Goal: Task Accomplishment & Management: Manage account settings

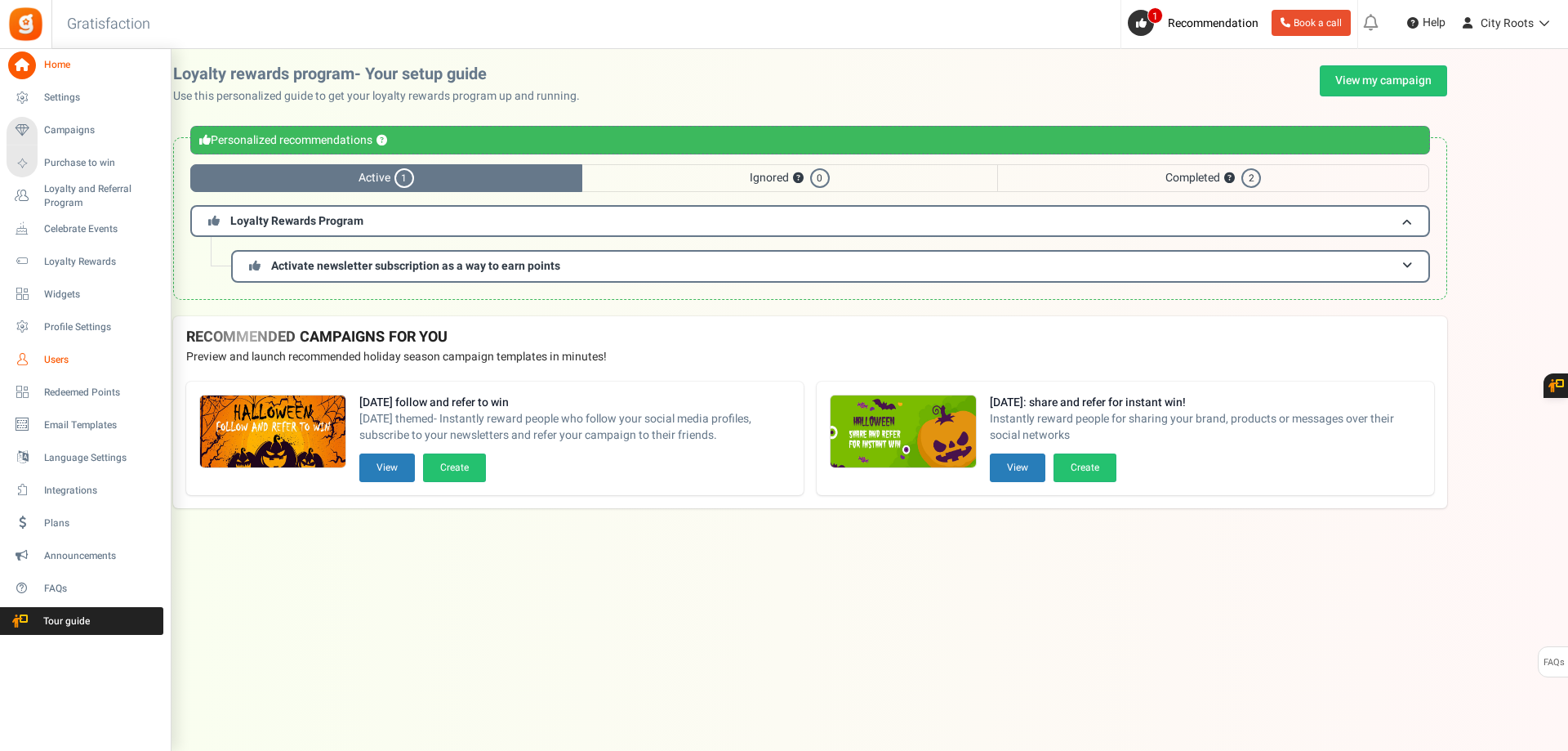
click at [69, 355] on span "Users" at bounding box center [101, 359] width 114 height 14
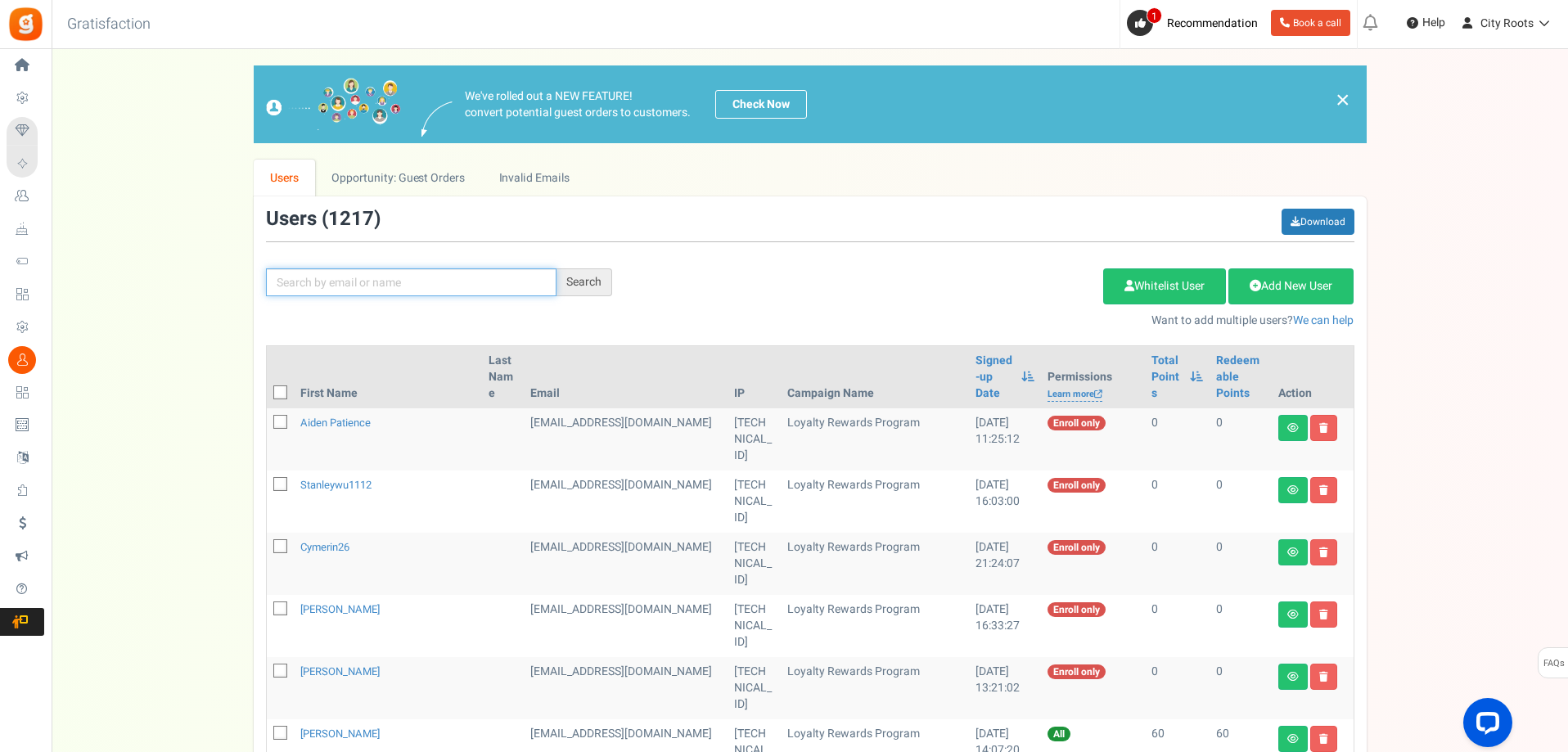
click at [356, 277] on input "text" at bounding box center [411, 282] width 291 height 27
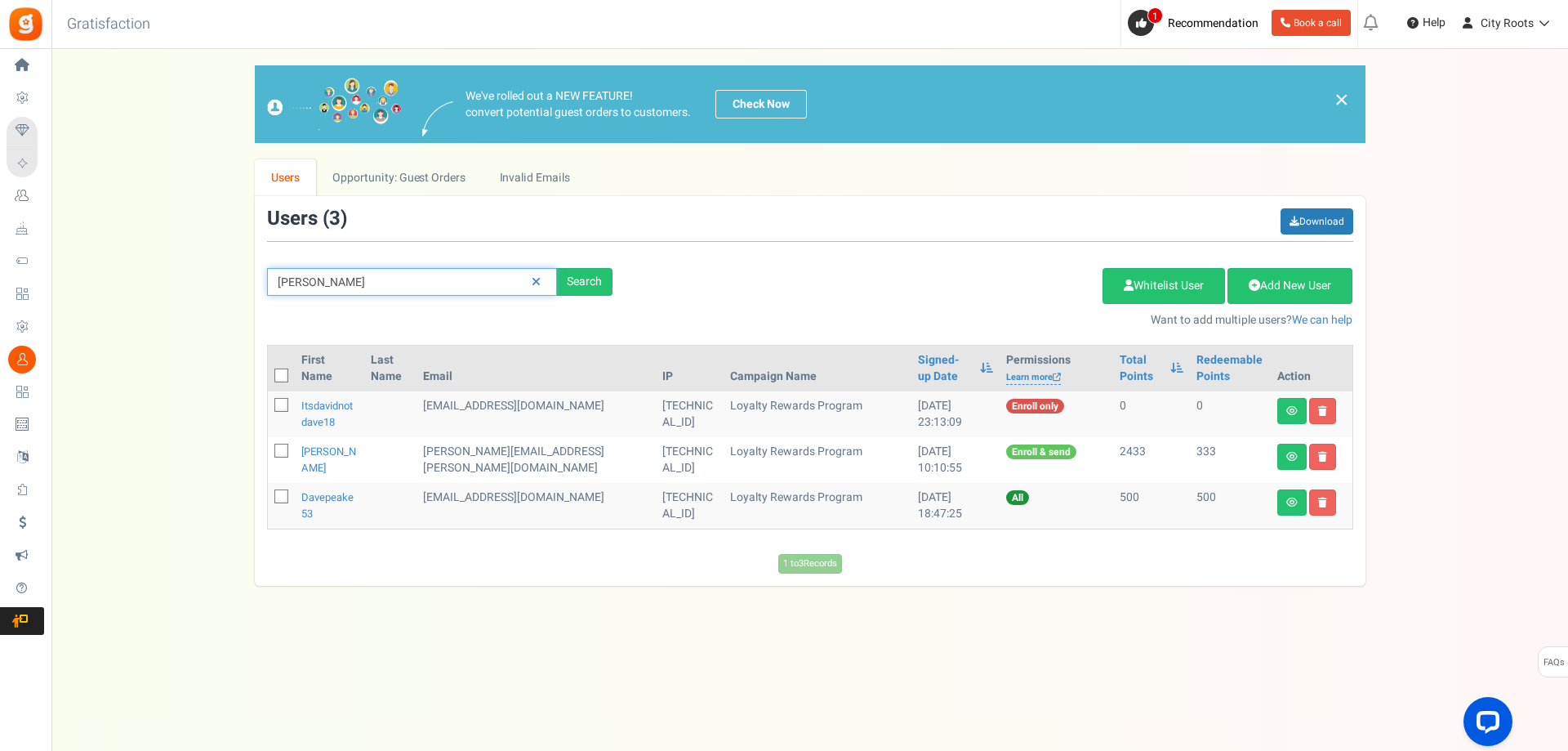
click at [372, 289] on input "[PERSON_NAME]" at bounding box center [411, 282] width 290 height 27
type input "[PERSON_NAME]"
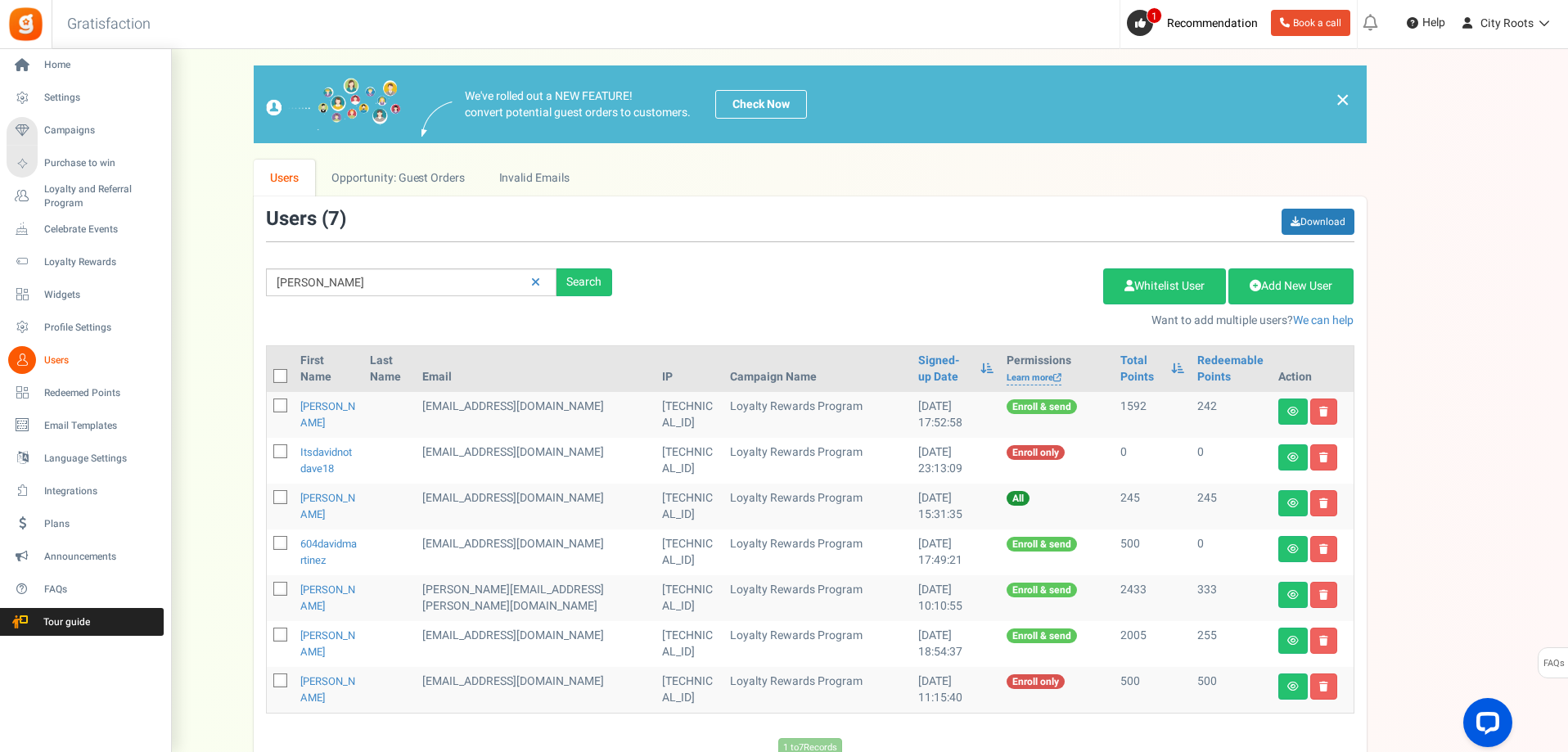
click at [65, 362] on span "Users" at bounding box center [101, 360] width 115 height 14
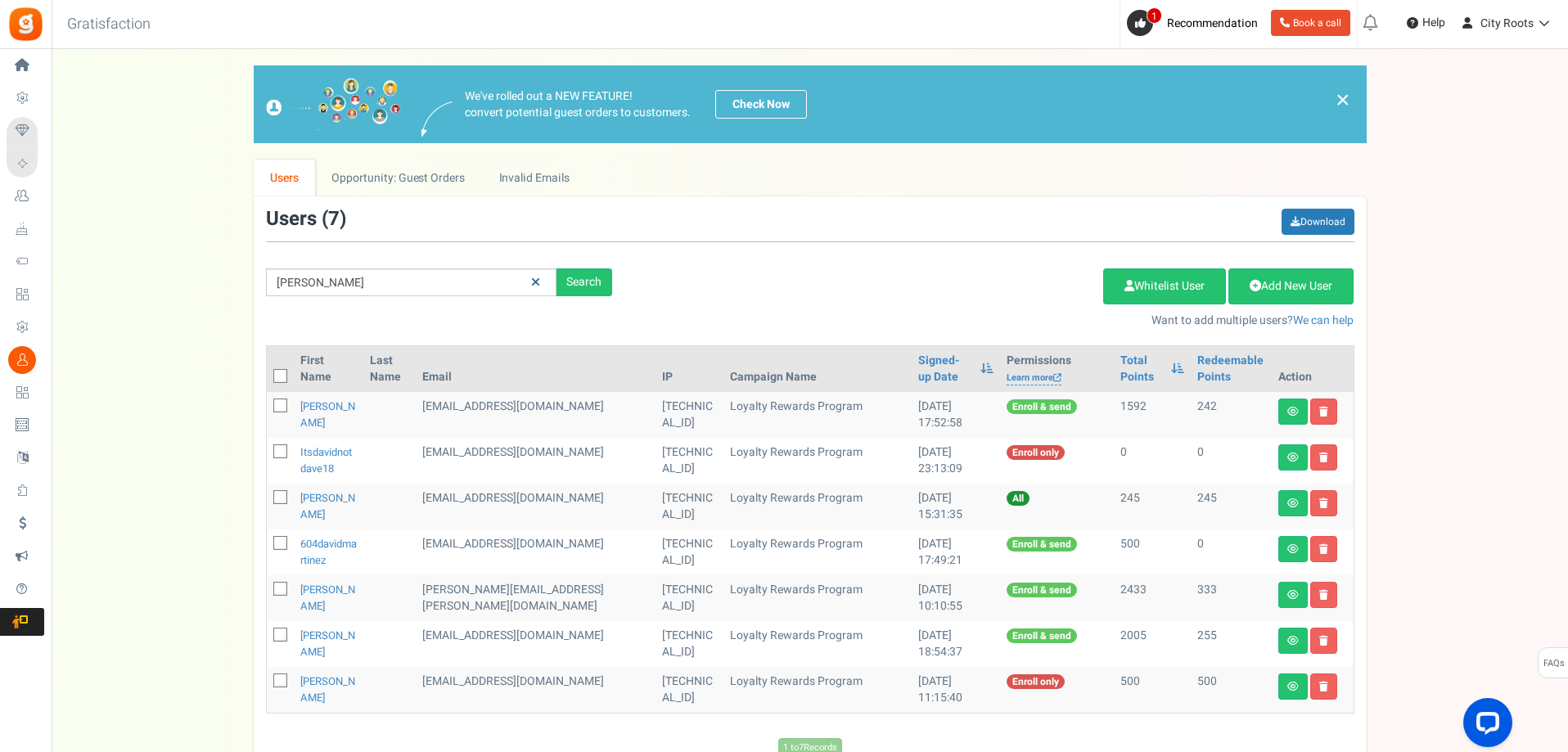
click at [540, 279] on icon at bounding box center [536, 282] width 9 height 12
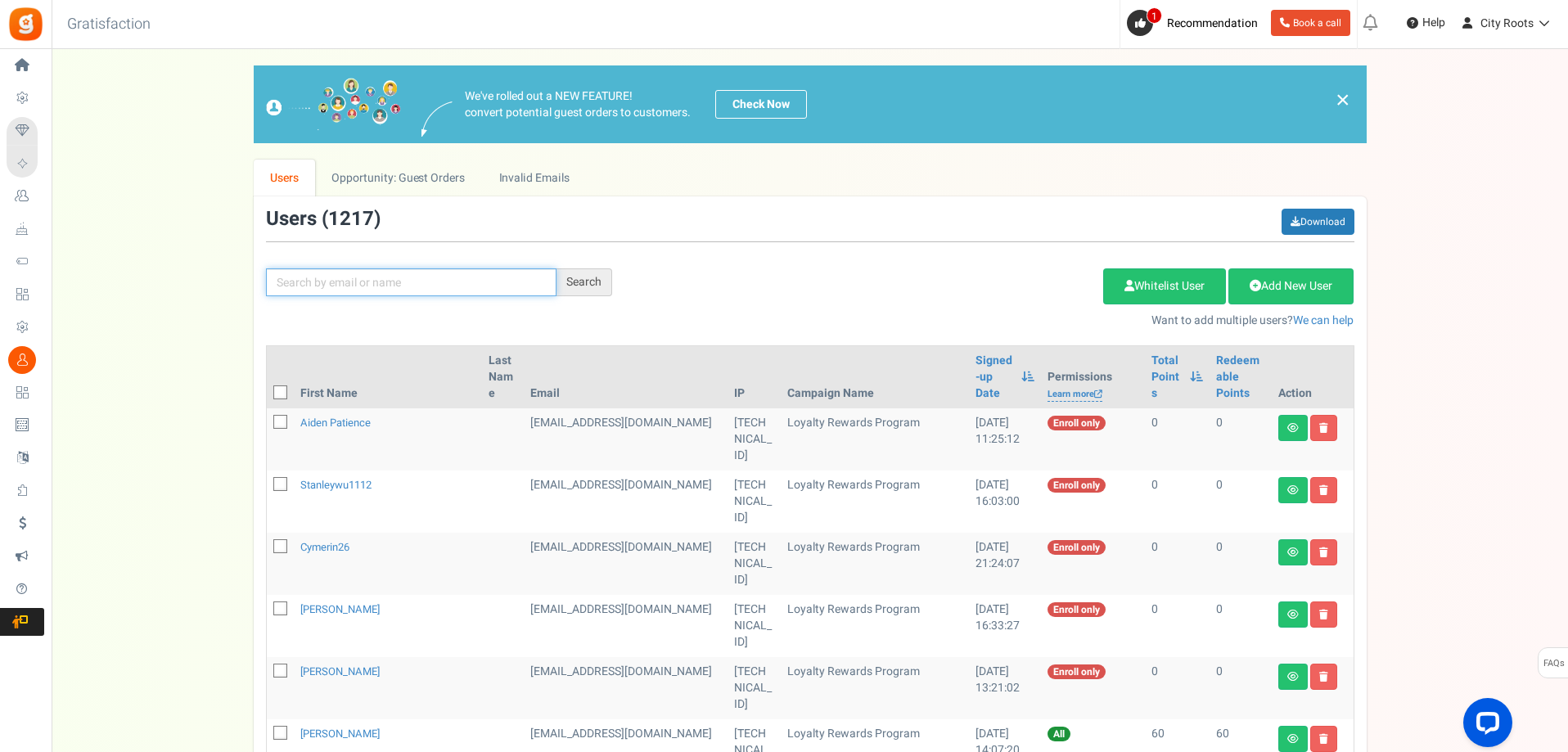
click at [438, 278] on input "text" at bounding box center [411, 282] width 291 height 27
paste input "[EMAIL_ADDRESS][DOMAIN_NAME]"
type input "[EMAIL_ADDRESS][DOMAIN_NAME]"
click at [587, 287] on div "Search" at bounding box center [584, 282] width 56 height 27
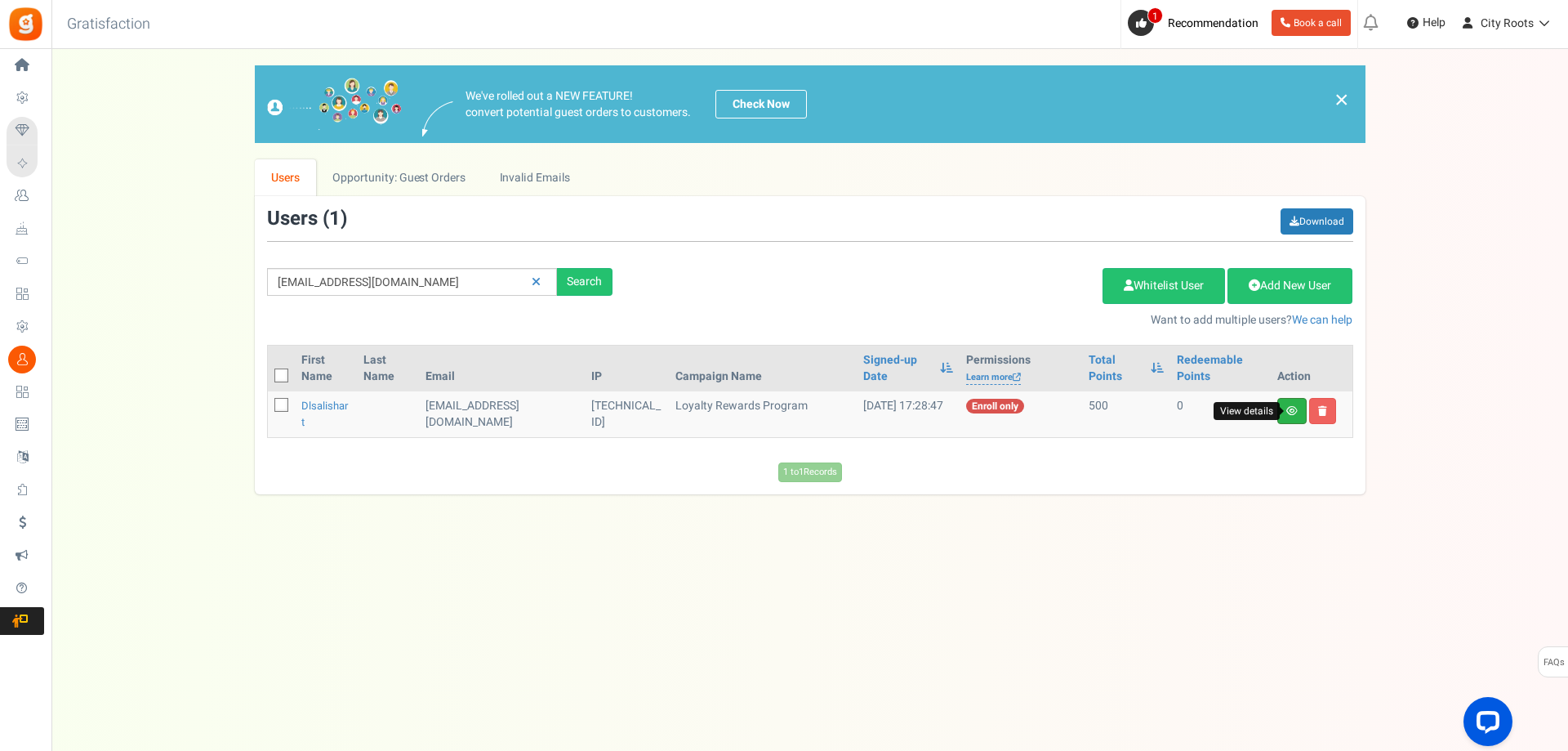
click at [1286, 410] on icon at bounding box center [1292, 411] width 12 height 10
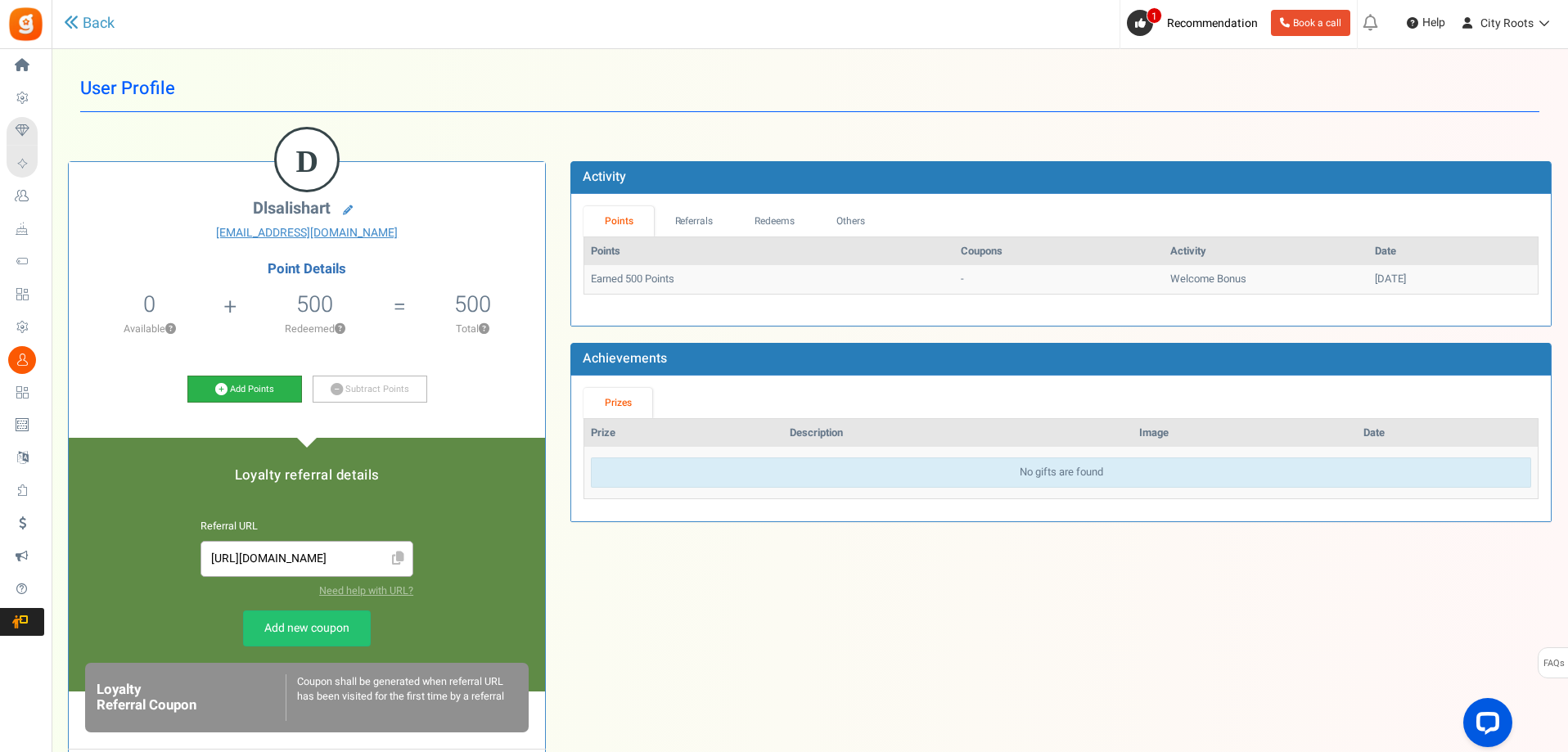
click at [264, 394] on link "Add Points" at bounding box center [245, 389] width 115 height 27
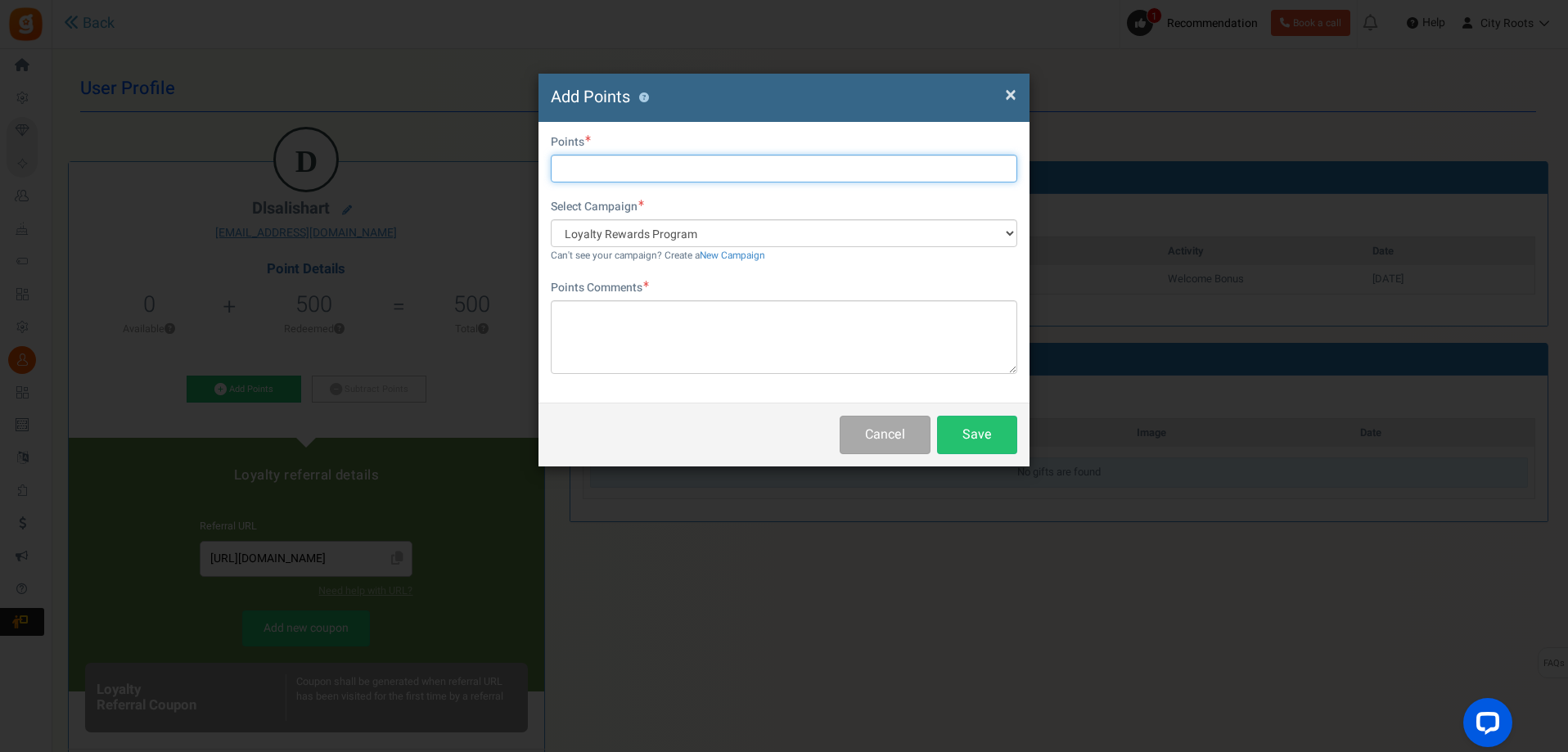
click at [720, 173] on input "text" at bounding box center [784, 169] width 466 height 27
type input "130"
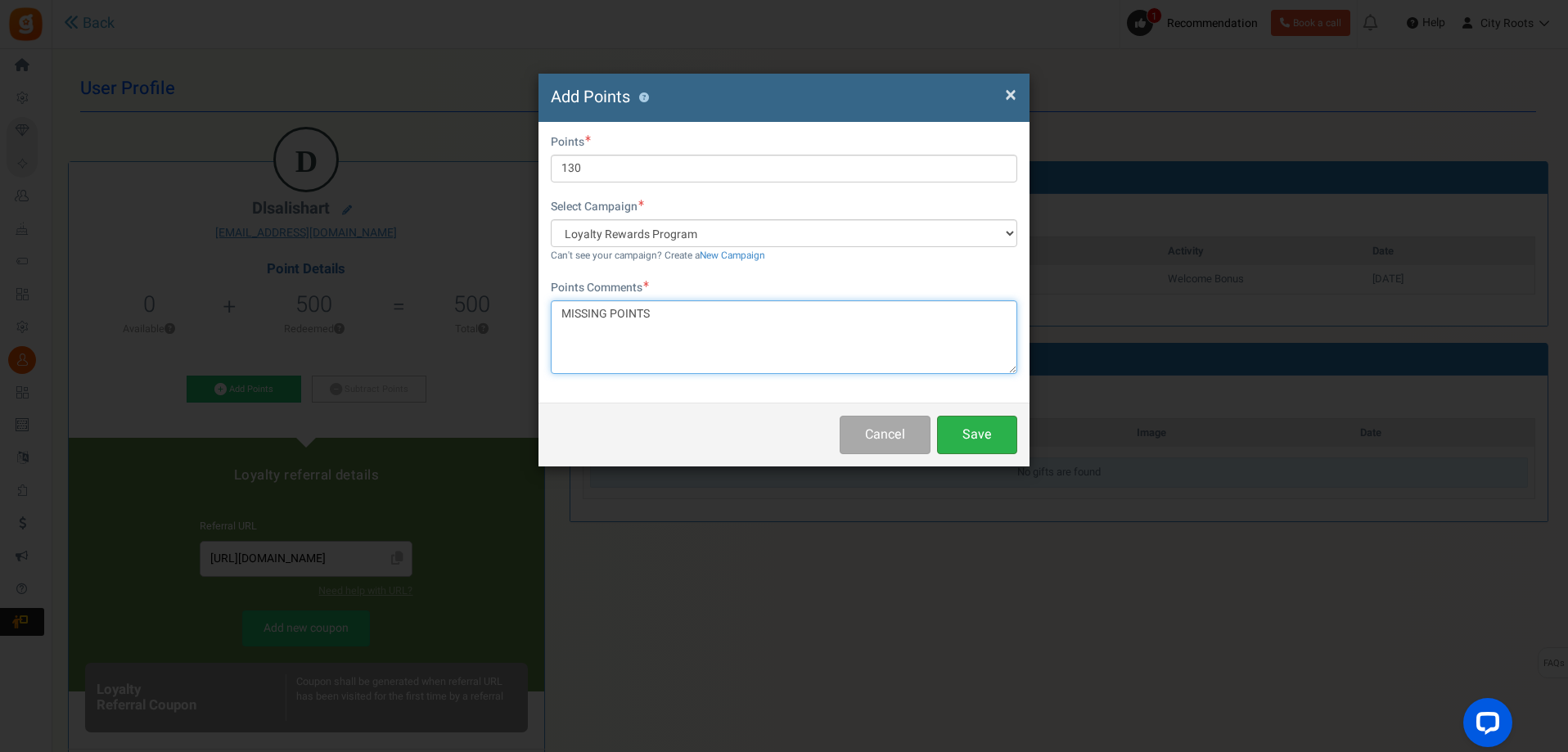
type textarea "MISSING POINTS"
click at [963, 427] on button "Save" at bounding box center [978, 435] width 81 height 38
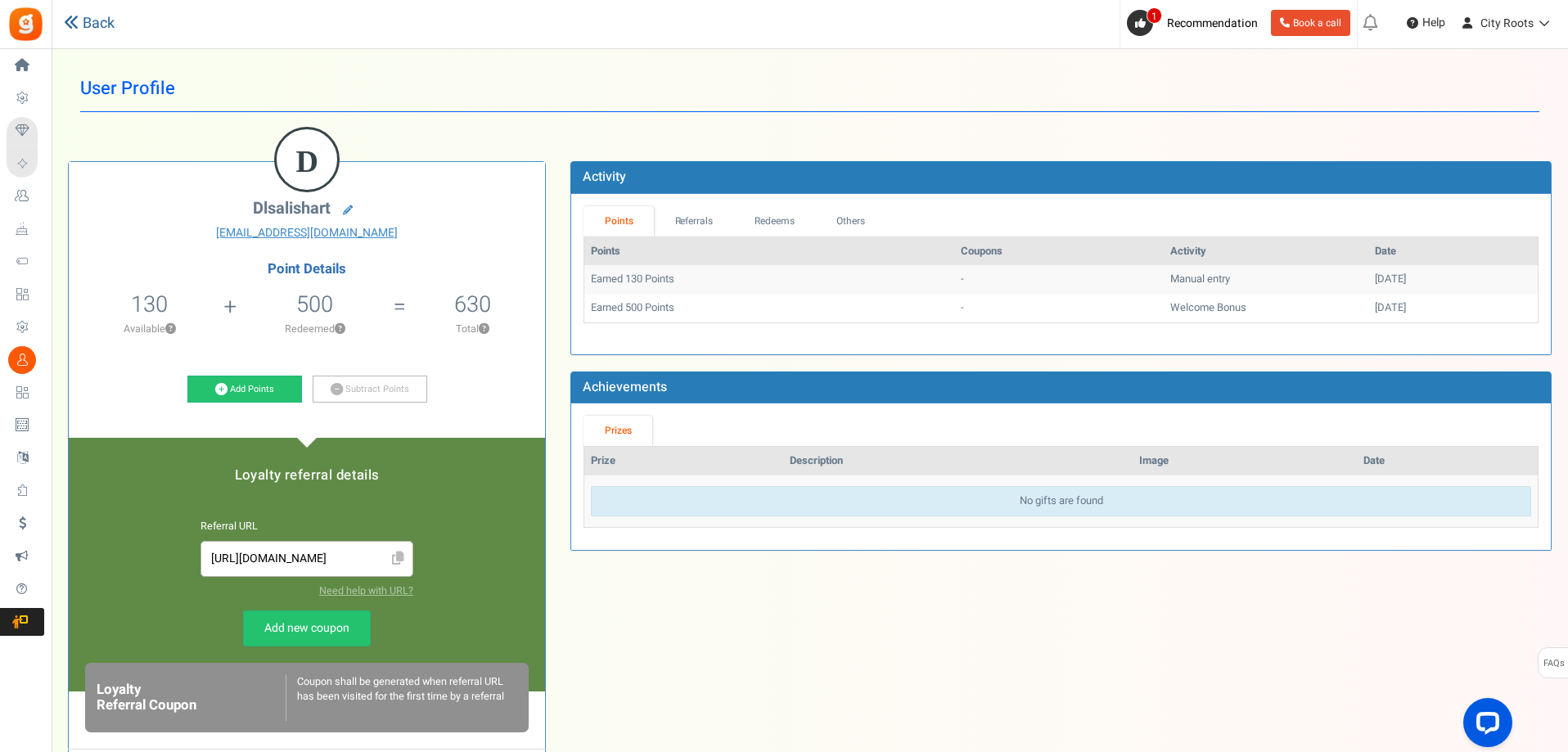
click at [103, 22] on link "Back" at bounding box center [89, 23] width 50 height 21
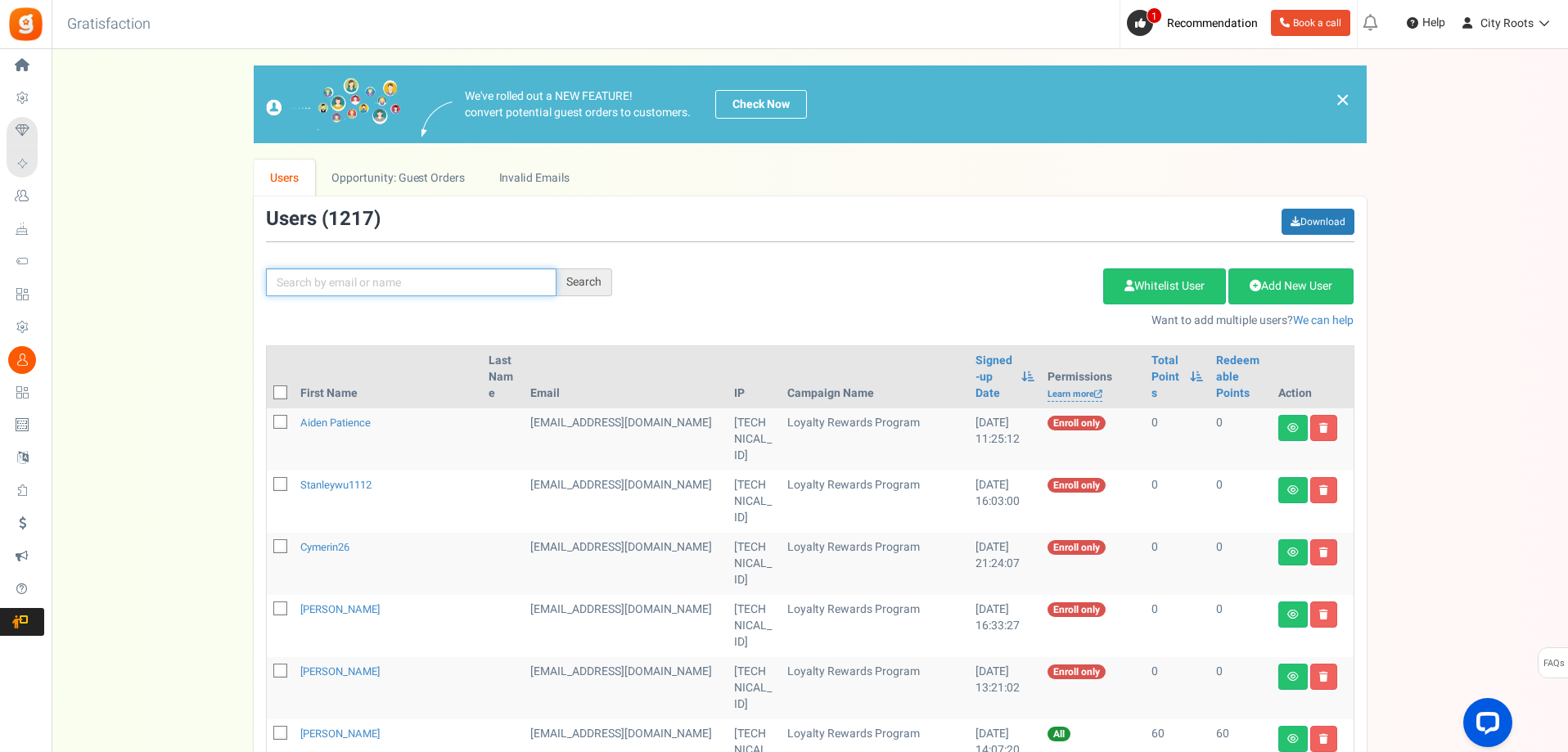
click at [304, 288] on input "text" at bounding box center [411, 282] width 291 height 27
type input "JORDAN"
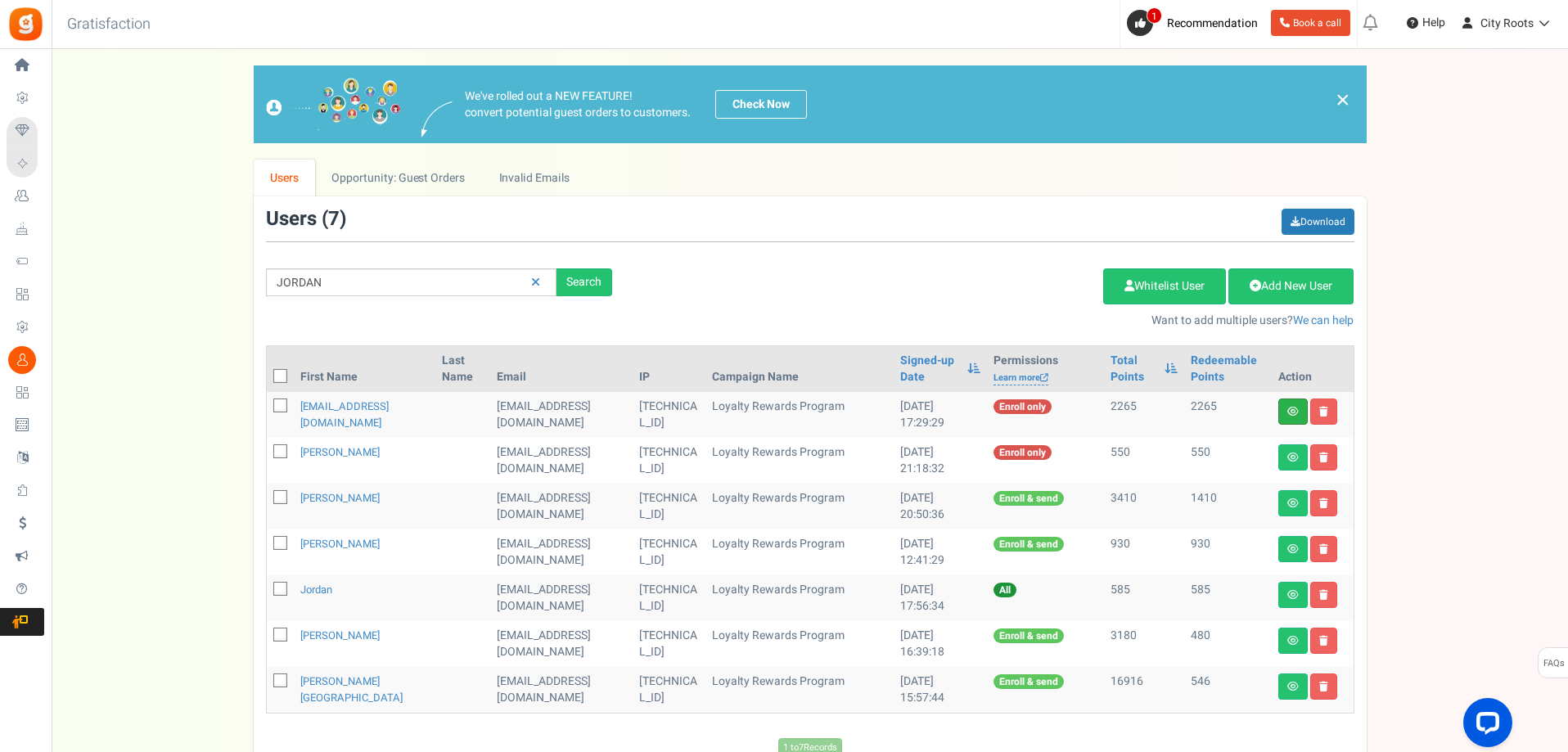
click at [1290, 409] on icon at bounding box center [1293, 411] width 12 height 10
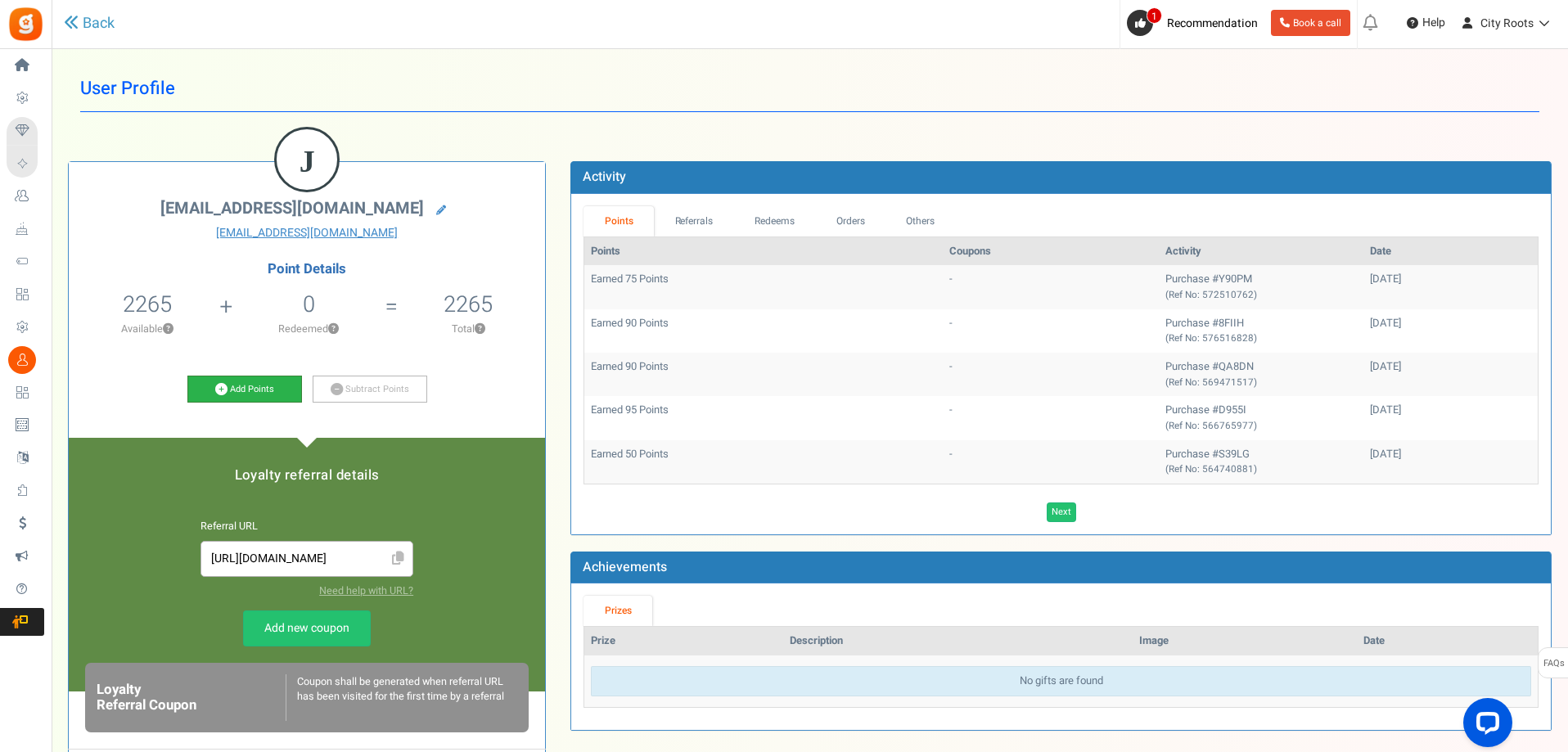
click at [270, 390] on link "Add Points" at bounding box center [245, 389] width 115 height 27
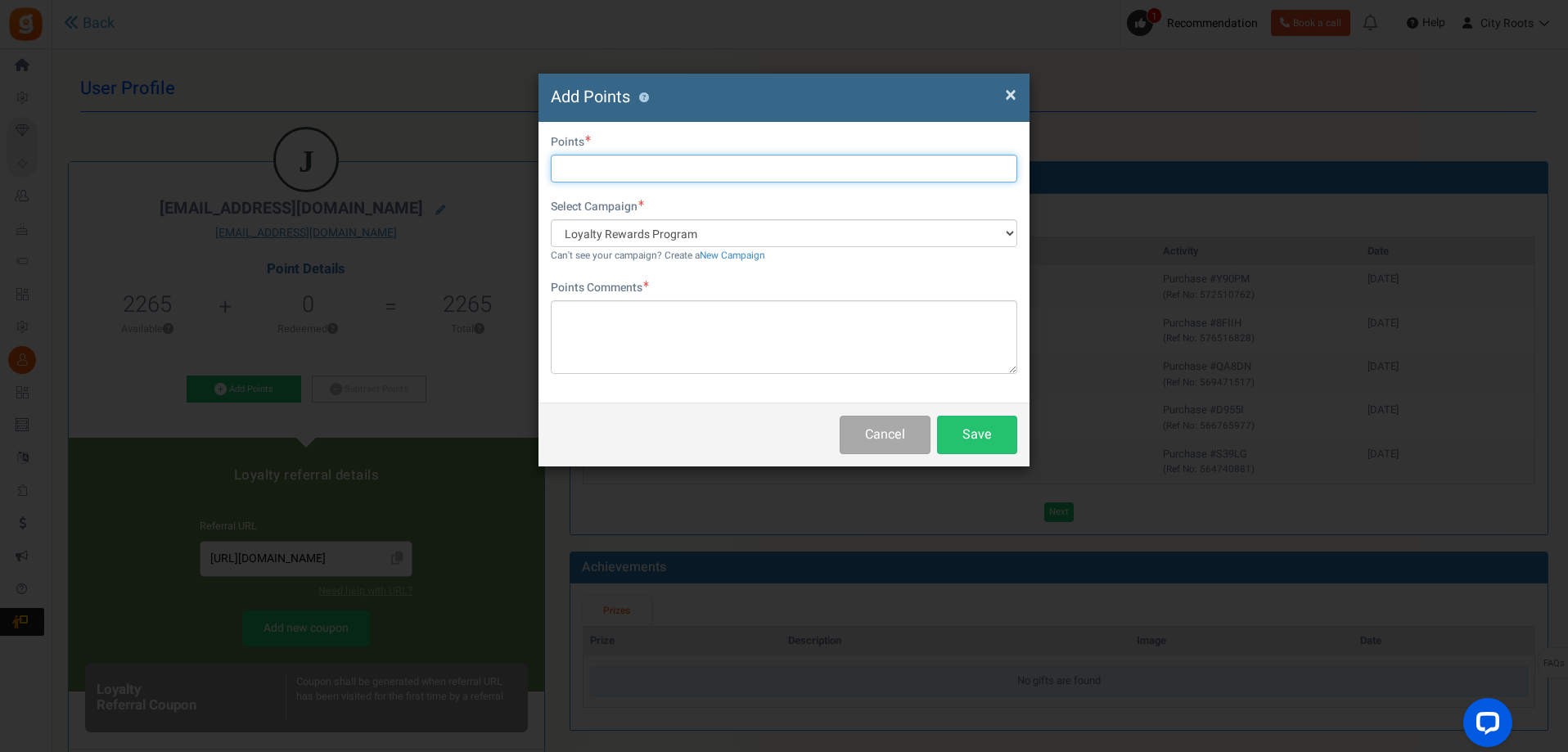
click at [684, 165] on input "text" at bounding box center [784, 169] width 466 height 27
type input "500"
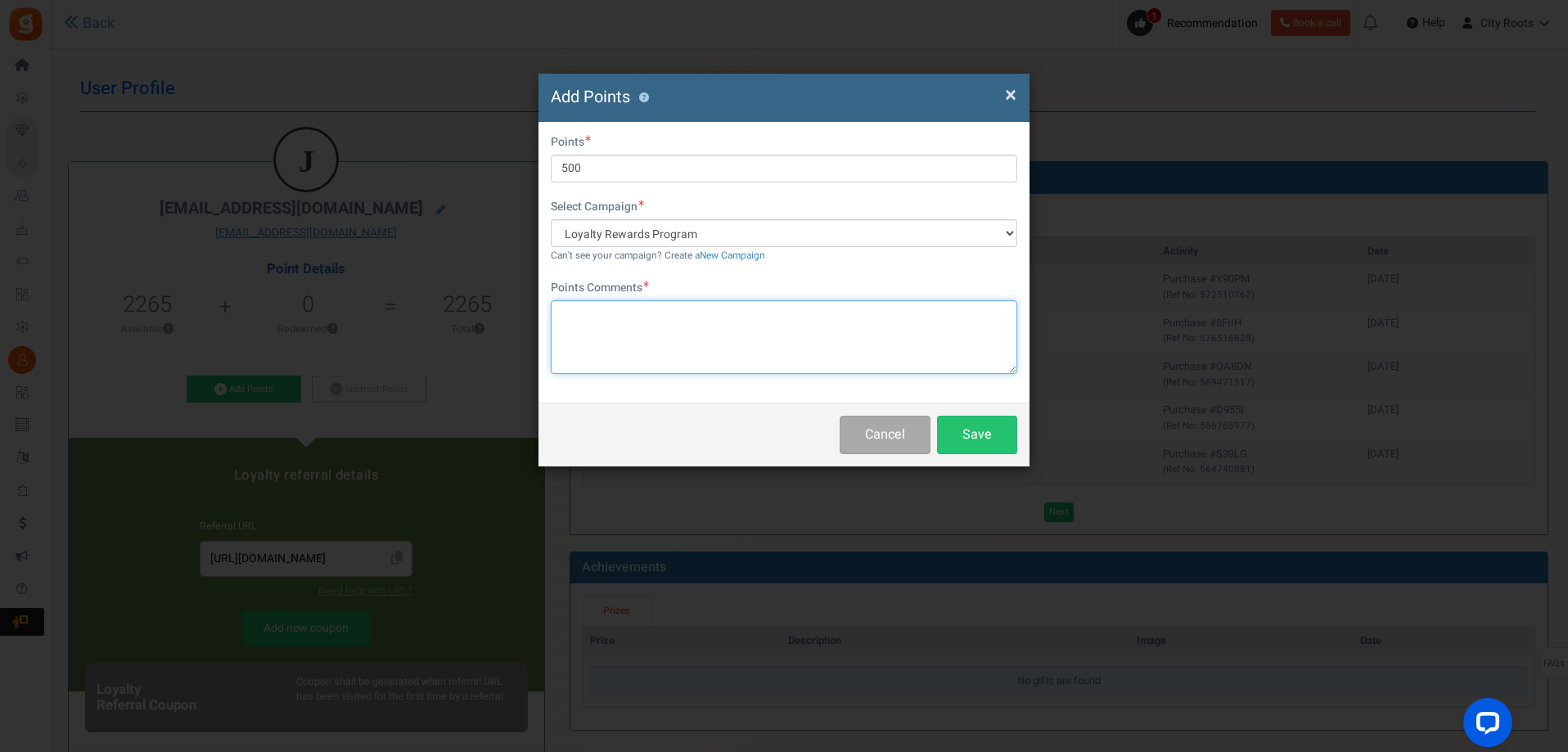
click at [674, 316] on textarea at bounding box center [784, 337] width 466 height 73
type textarea "POINTS"
click at [963, 438] on button "Save" at bounding box center [978, 435] width 81 height 38
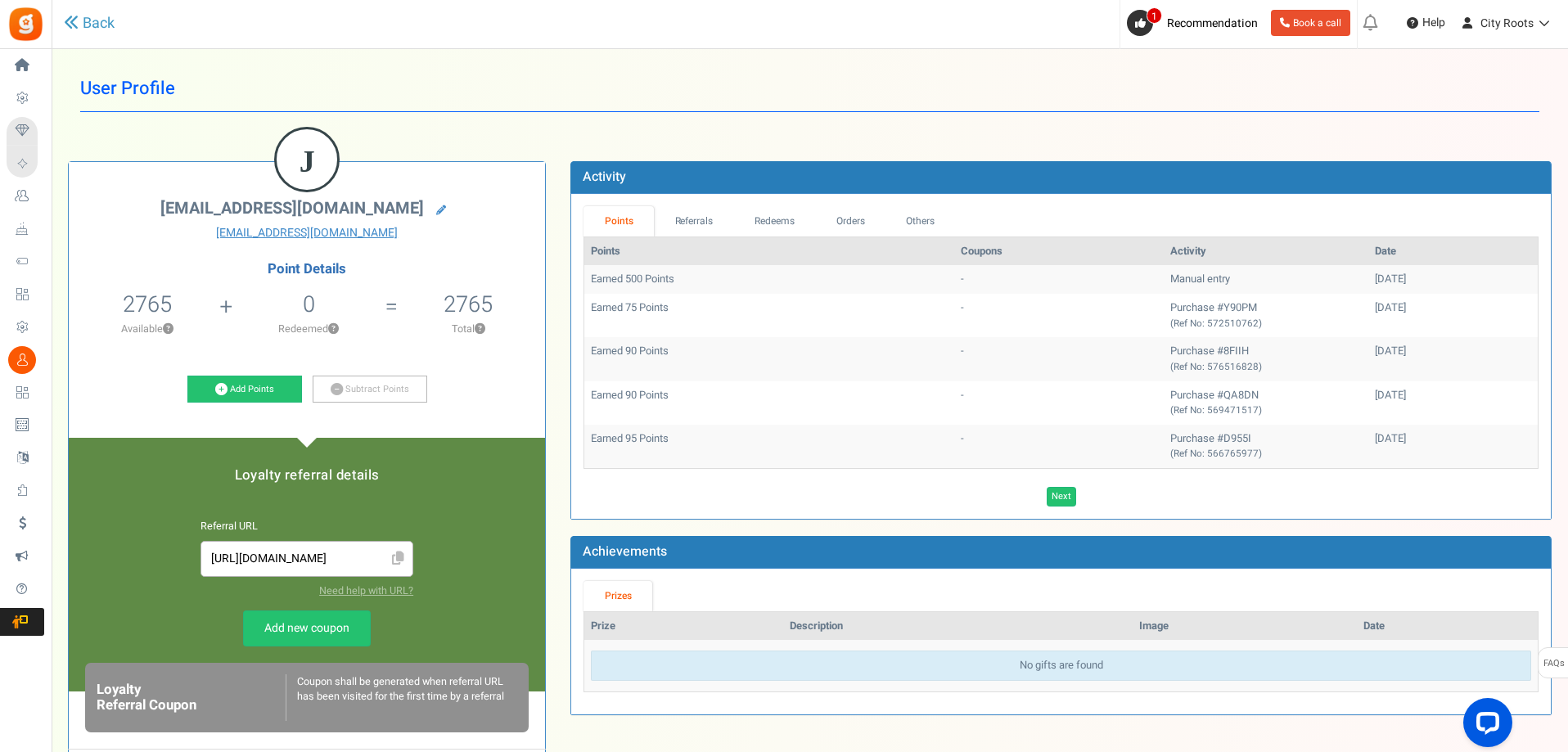
click at [111, 8] on div "Back" at bounding box center [338, 24] width 549 height 48
click at [111, 18] on link "Back" at bounding box center [89, 23] width 50 height 21
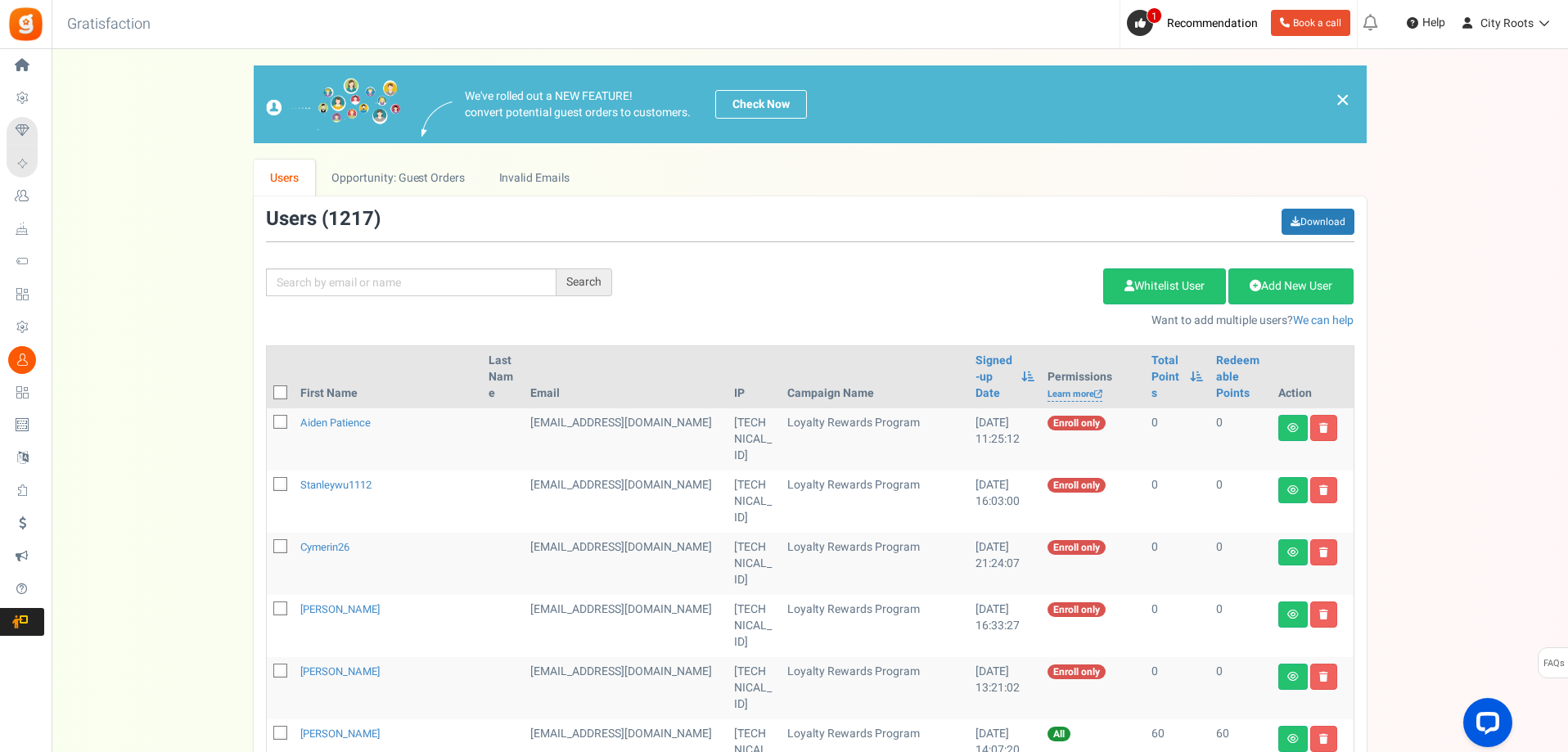
click at [381, 266] on div "Search Add Etsy Order Delete Selected Users Import Users Spam Protection Subtra…" at bounding box center [810, 268] width 1113 height 120
click at [374, 275] on input "text" at bounding box center [411, 282] width 291 height 27
type input "[PERSON_NAME]"
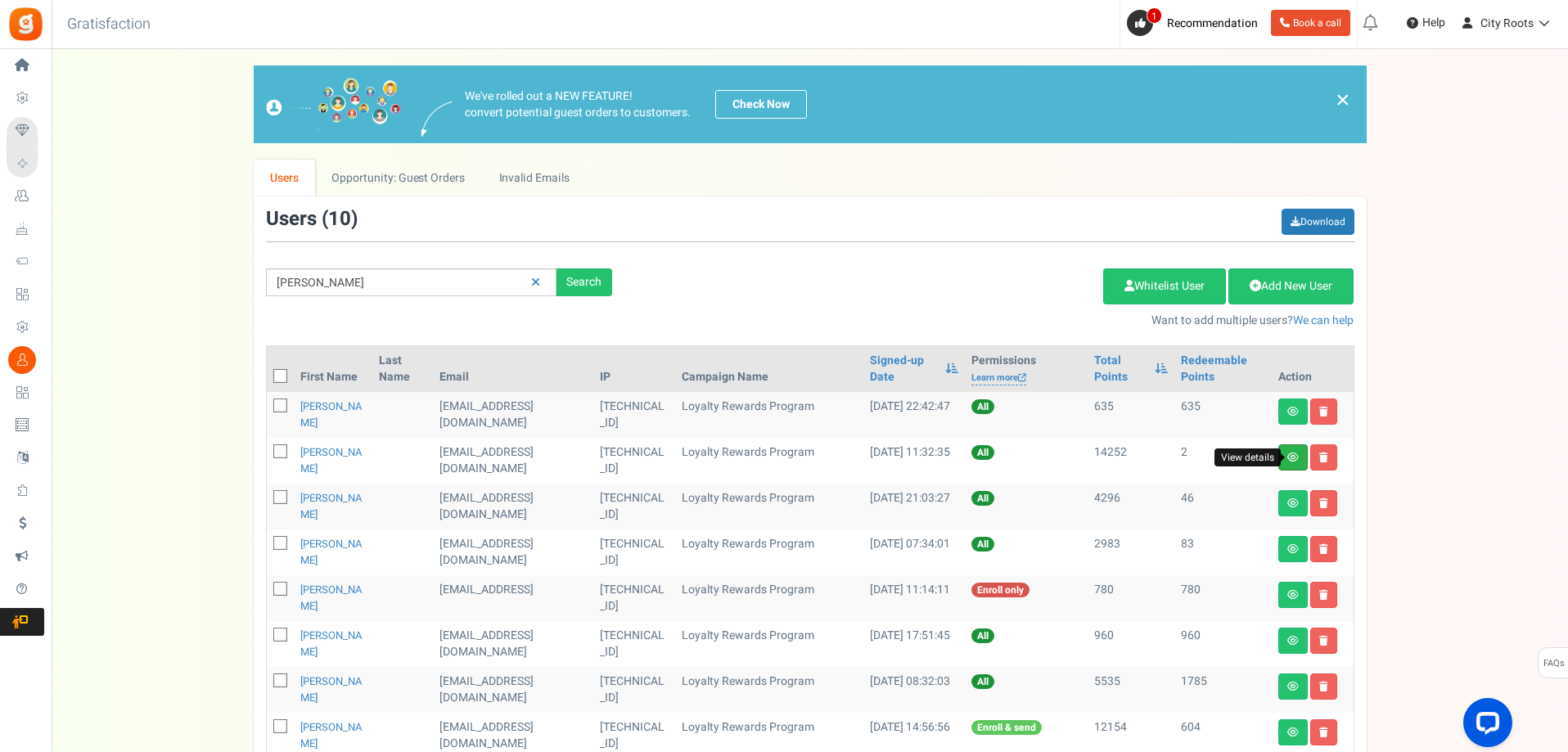
click at [1289, 453] on icon at bounding box center [1293, 457] width 12 height 10
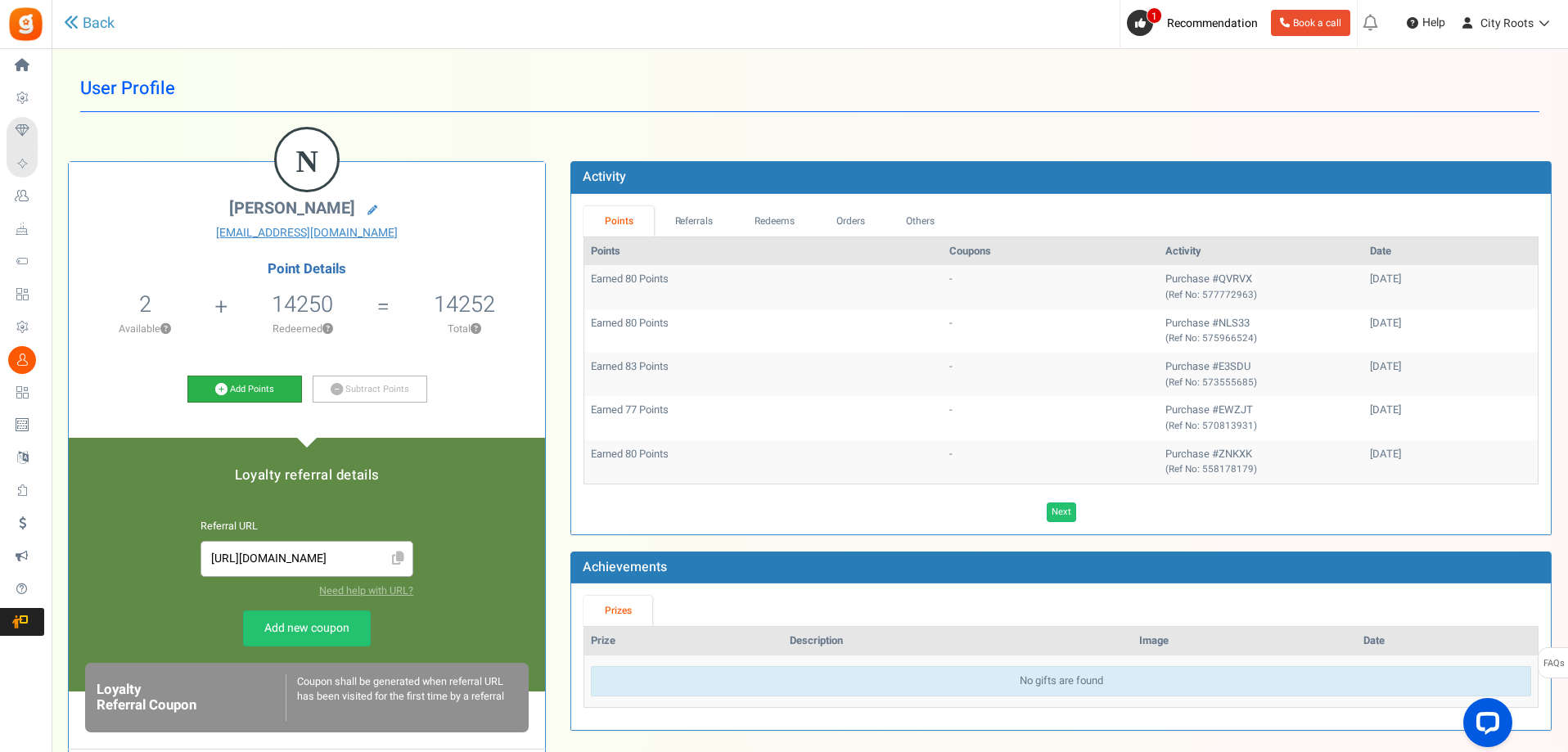
click at [236, 388] on link "Add Points" at bounding box center [245, 389] width 115 height 27
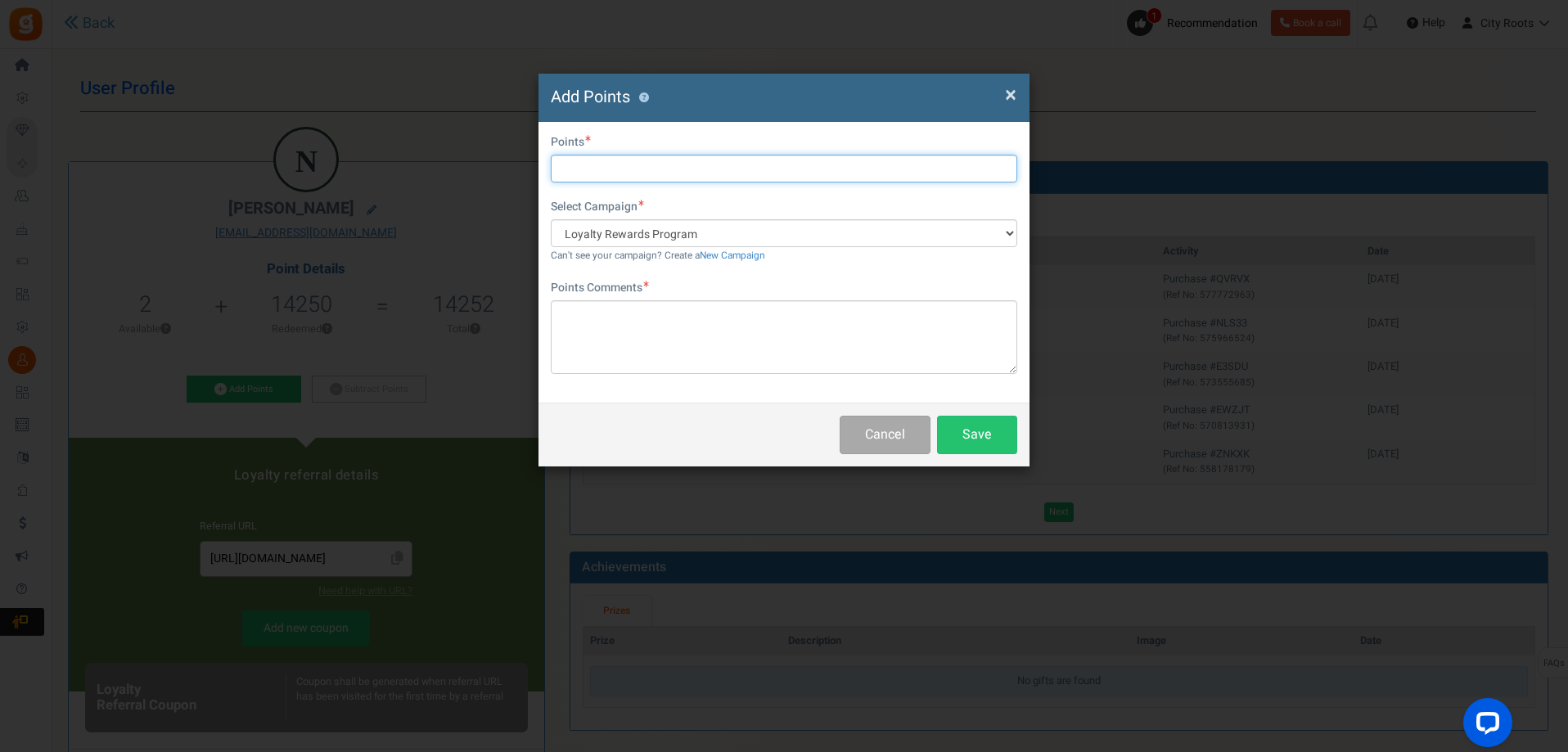
click at [658, 161] on input "text" at bounding box center [784, 169] width 466 height 27
type input "500"
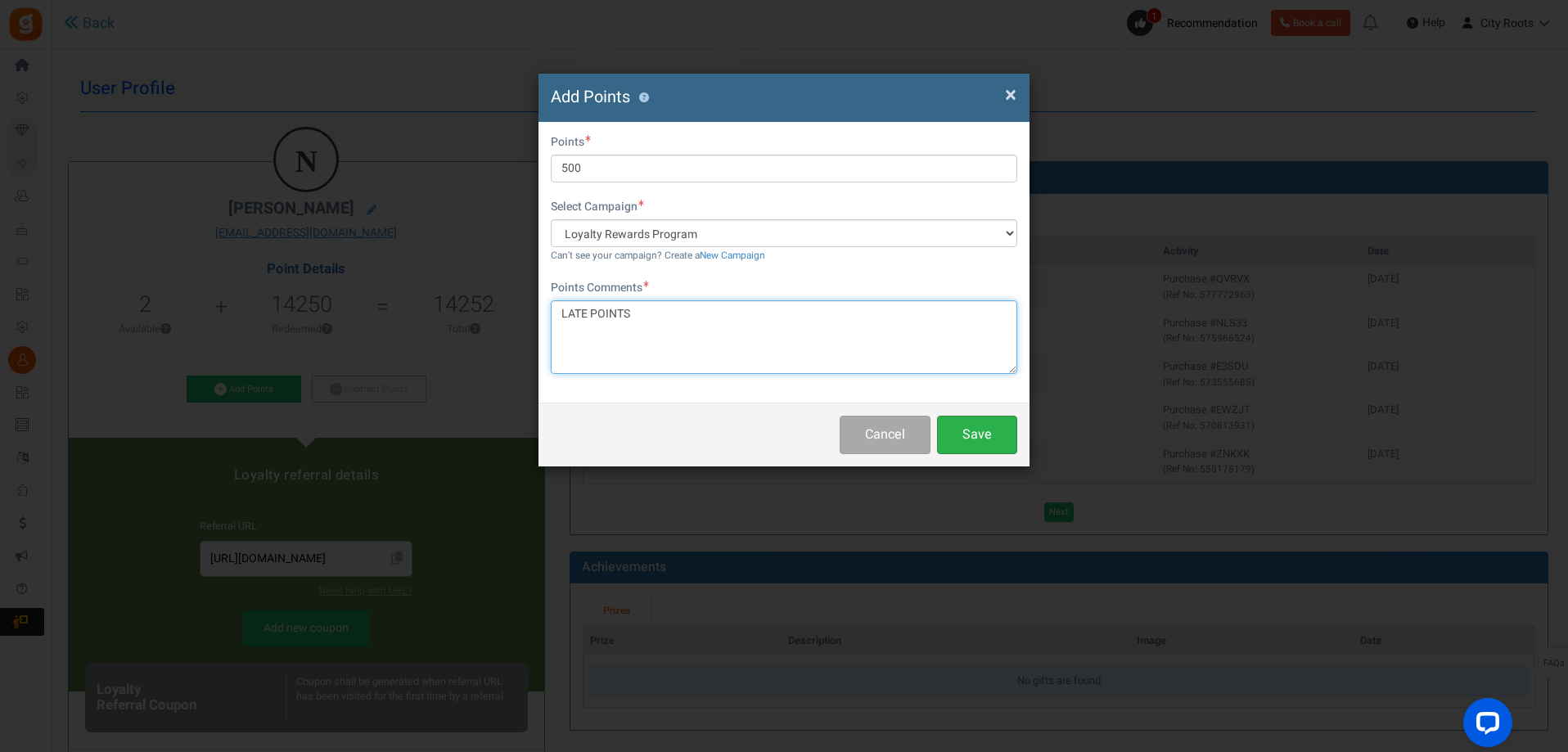
type textarea "LATE POINTS"
click at [971, 432] on button "Save" at bounding box center [978, 435] width 81 height 38
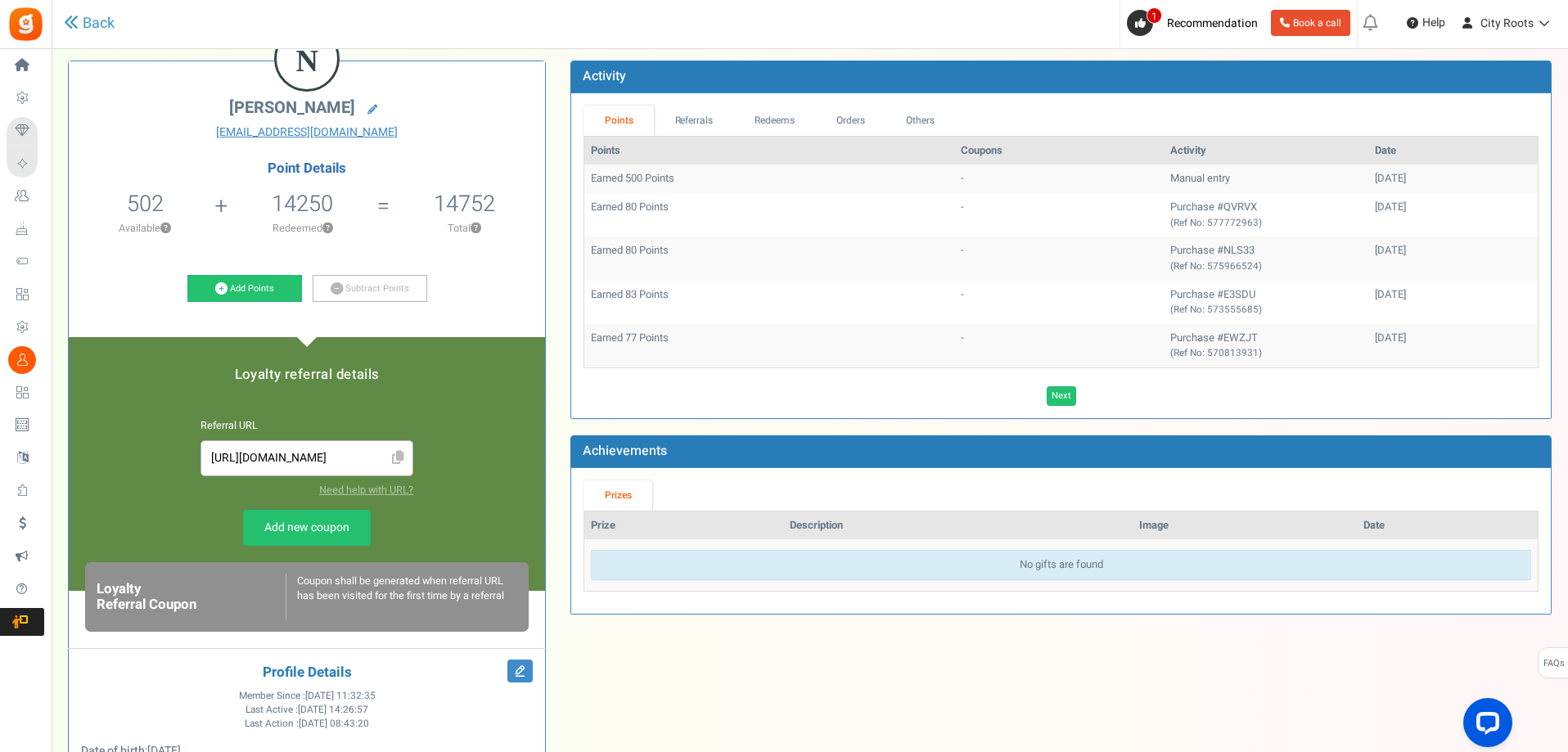
scroll to position [245, 0]
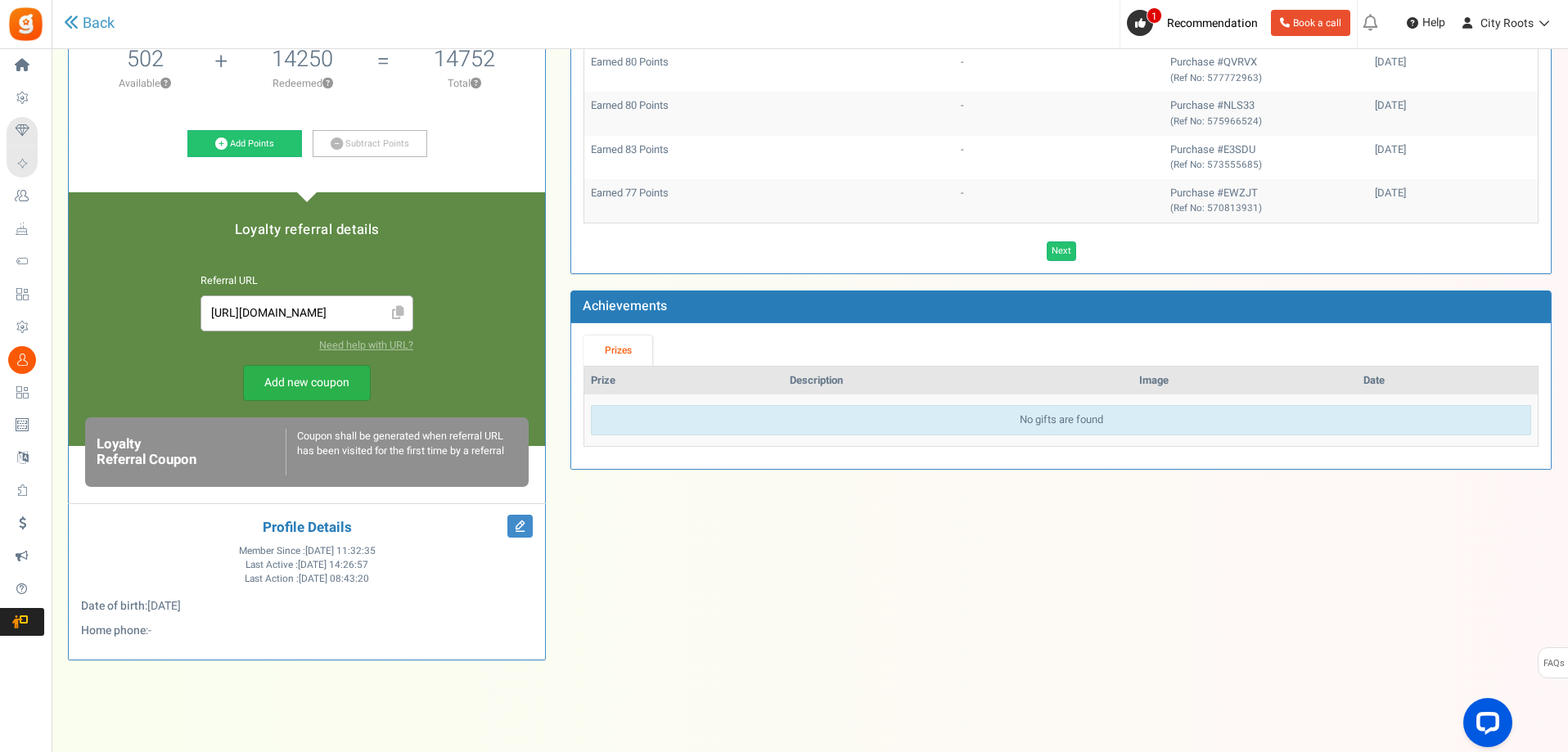
click at [334, 383] on link "Add new coupon" at bounding box center [306, 382] width 127 height 36
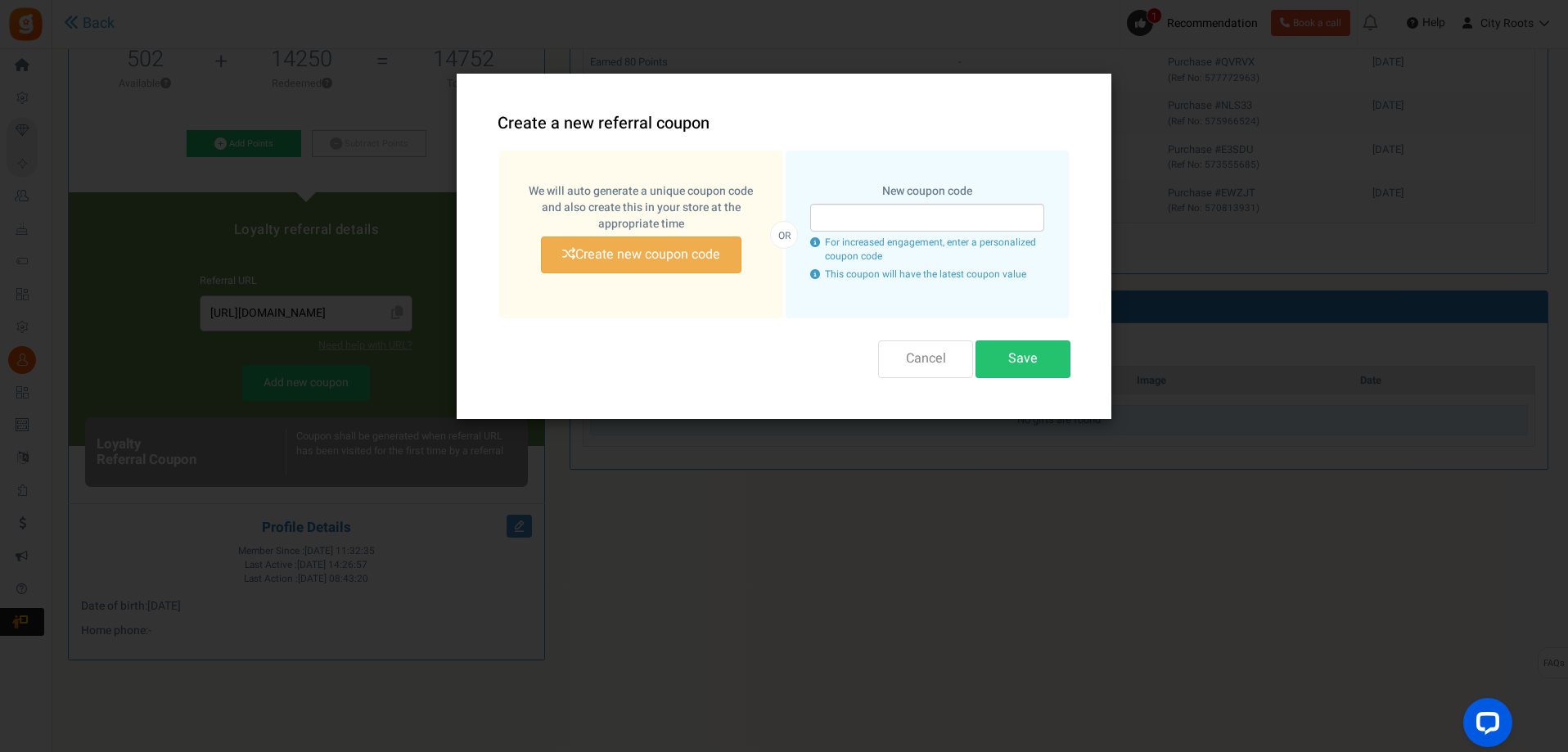
drag, startPoint x: 1006, startPoint y: 272, endPoint x: 1025, endPoint y: 271, distance: 19.0
click at [1025, 271] on p "This coupon will have the latest coupon value" at bounding box center [927, 274] width 234 height 14
click at [1027, 271] on p "This coupon will have the latest coupon value" at bounding box center [927, 274] width 234 height 14
drag, startPoint x: 725, startPoint y: 222, endPoint x: 710, endPoint y: 185, distance: 39.9
click at [710, 185] on label "We will auto generate a unique coupon code and also create this in your store a…" at bounding box center [641, 208] width 234 height 49
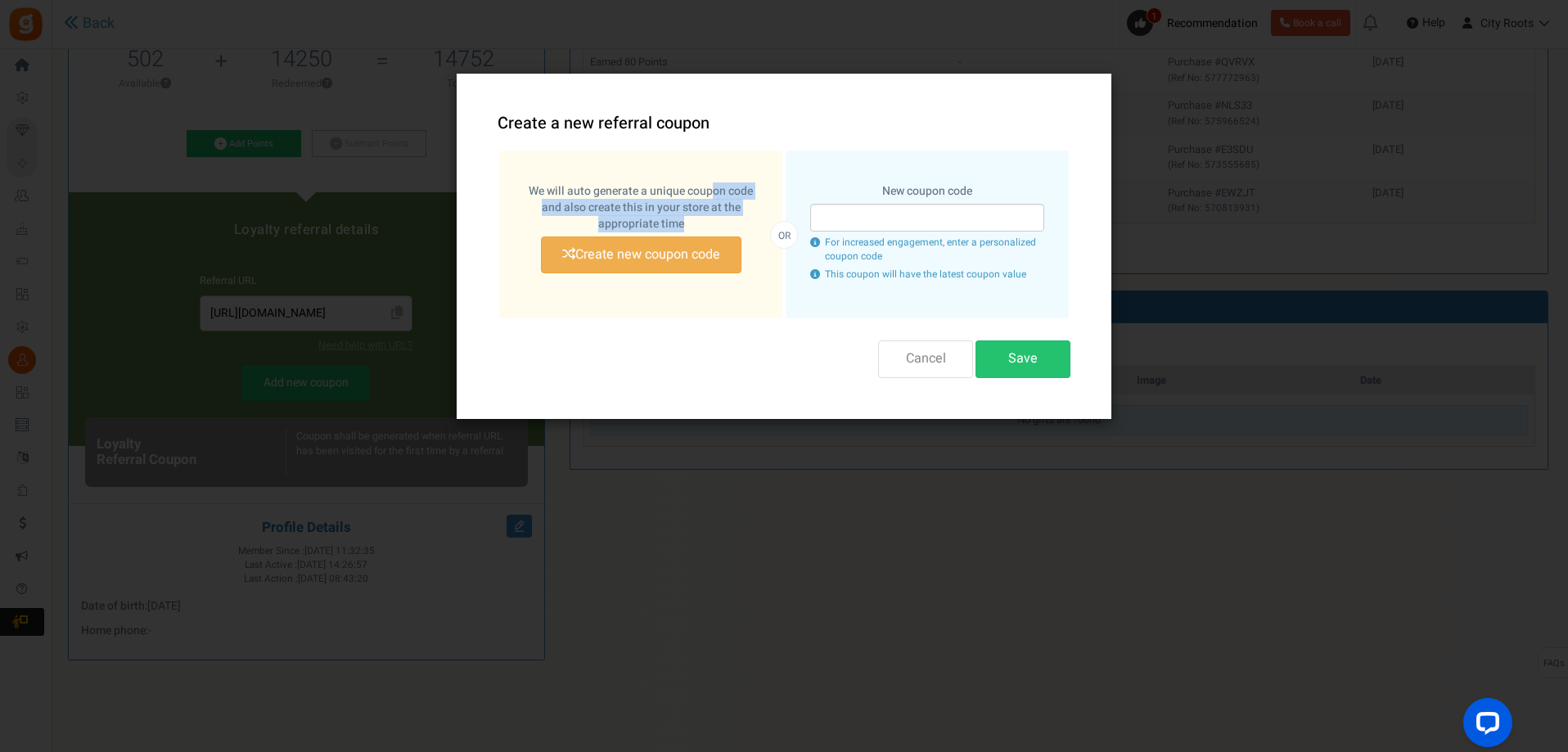
click at [710, 185] on label "We will auto generate a unique coupon code and also create this in your store a…" at bounding box center [641, 208] width 234 height 49
click at [903, 365] on button "Cancel" at bounding box center [926, 359] width 95 height 37
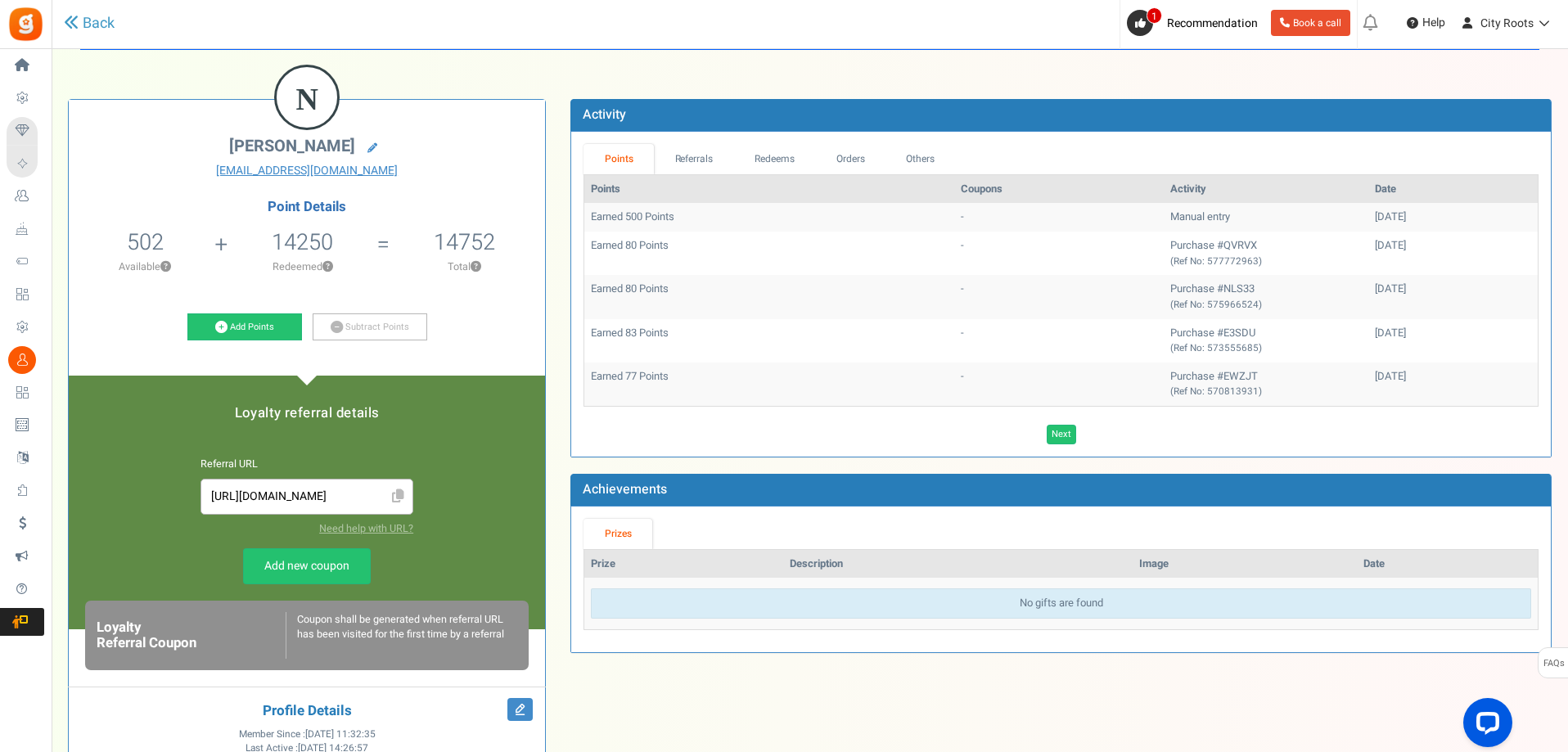
scroll to position [0, 0]
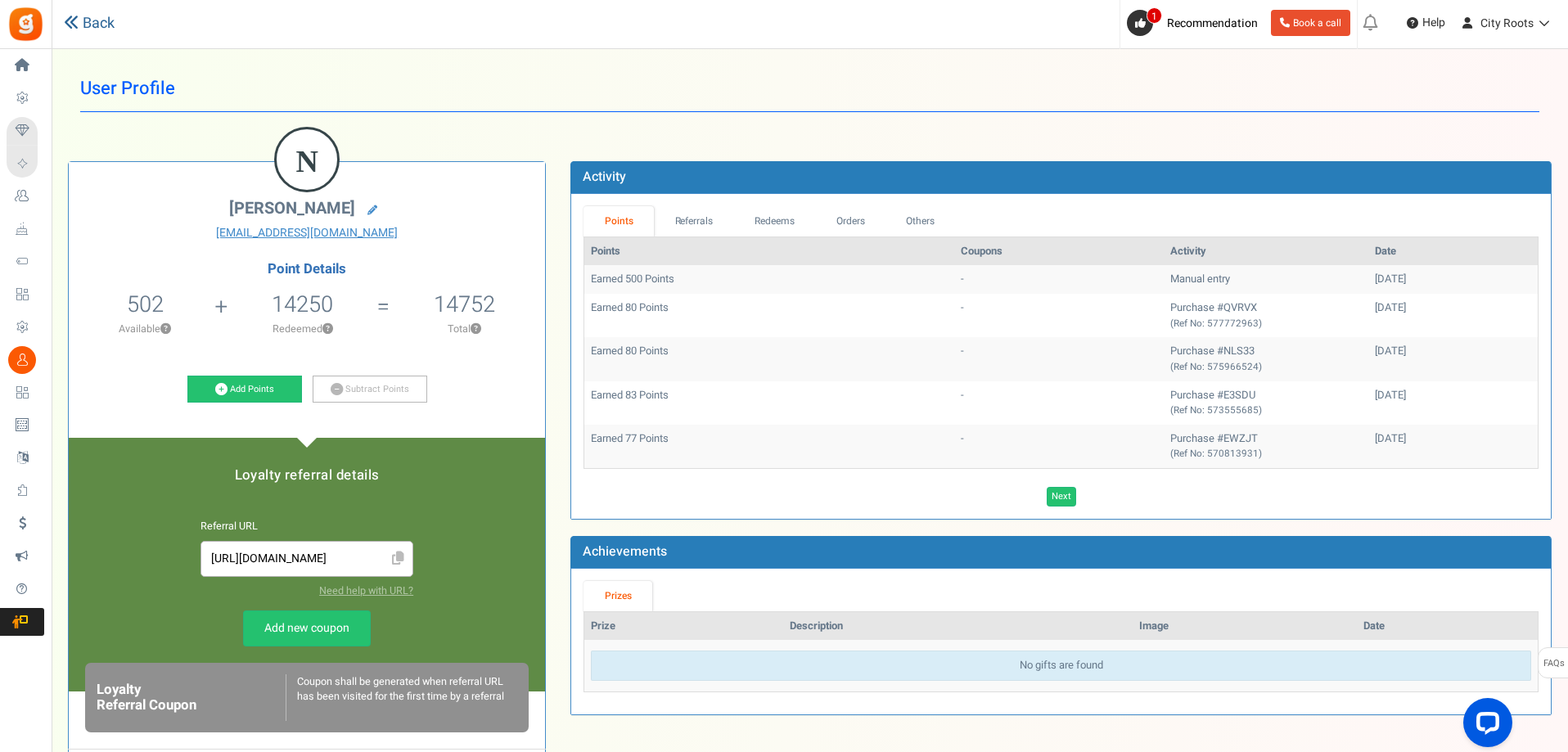
click at [96, 19] on link "Back" at bounding box center [89, 23] width 50 height 21
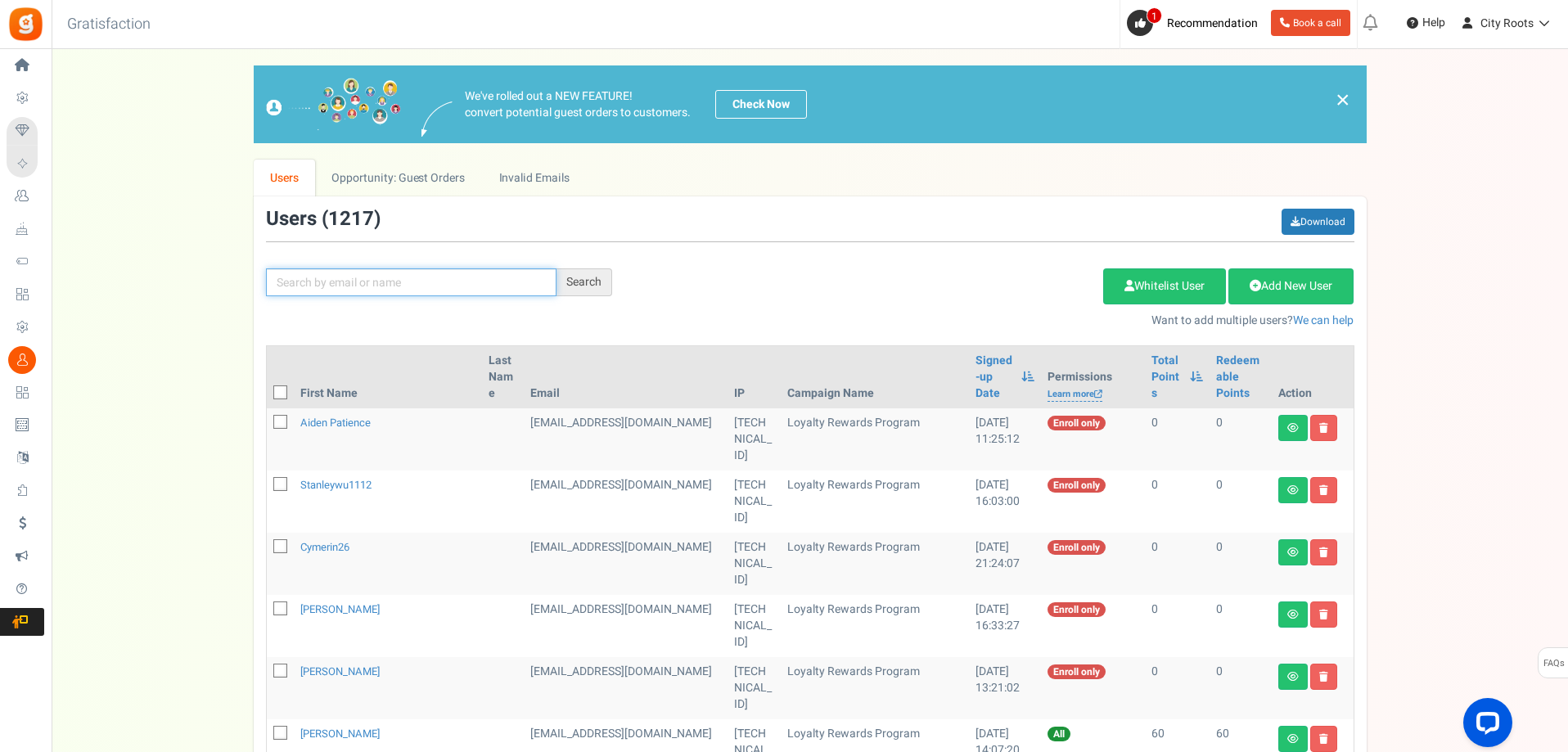
click at [311, 281] on input "text" at bounding box center [411, 282] width 291 height 27
type input "LIZ"
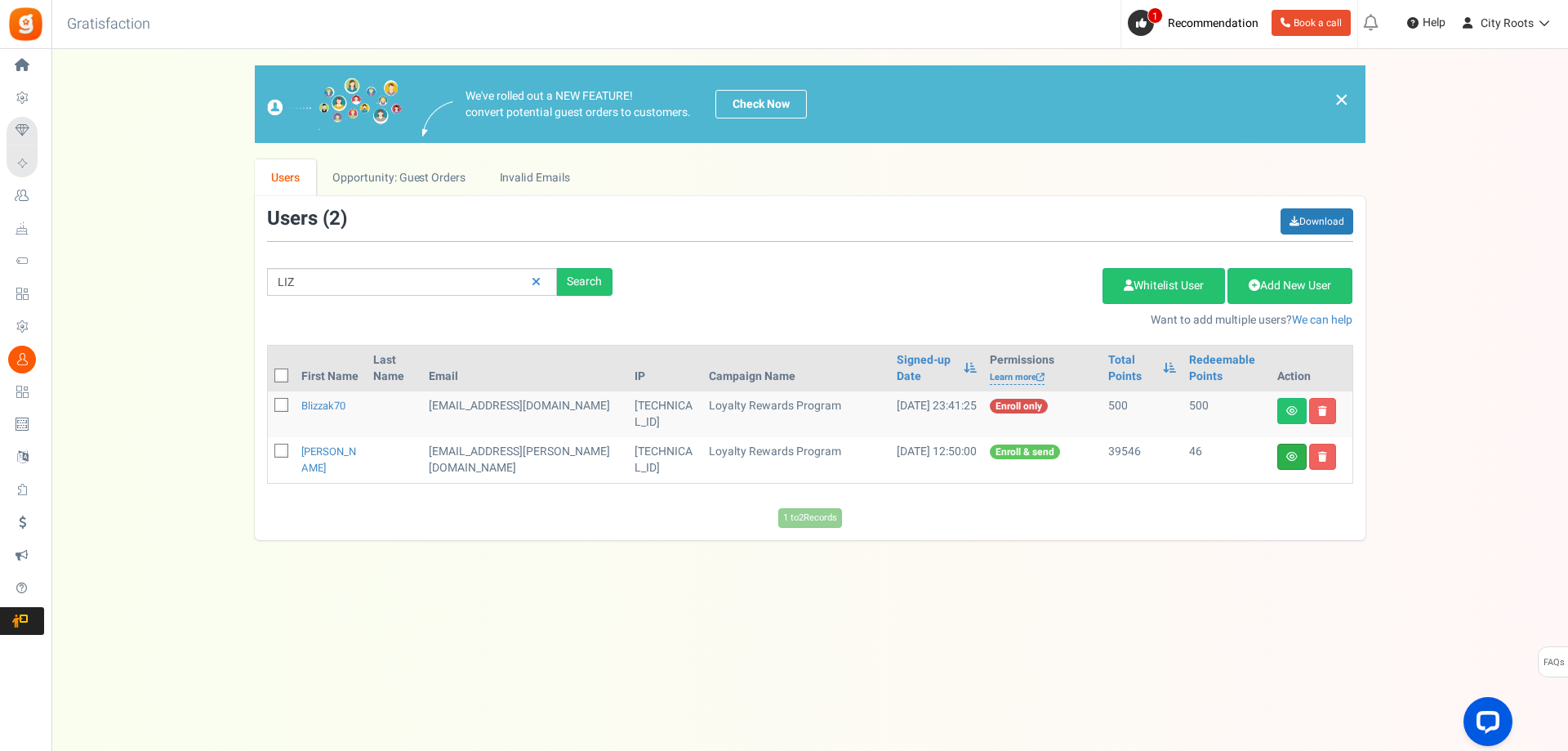
click at [1303, 463] on link at bounding box center [1292, 456] width 29 height 27
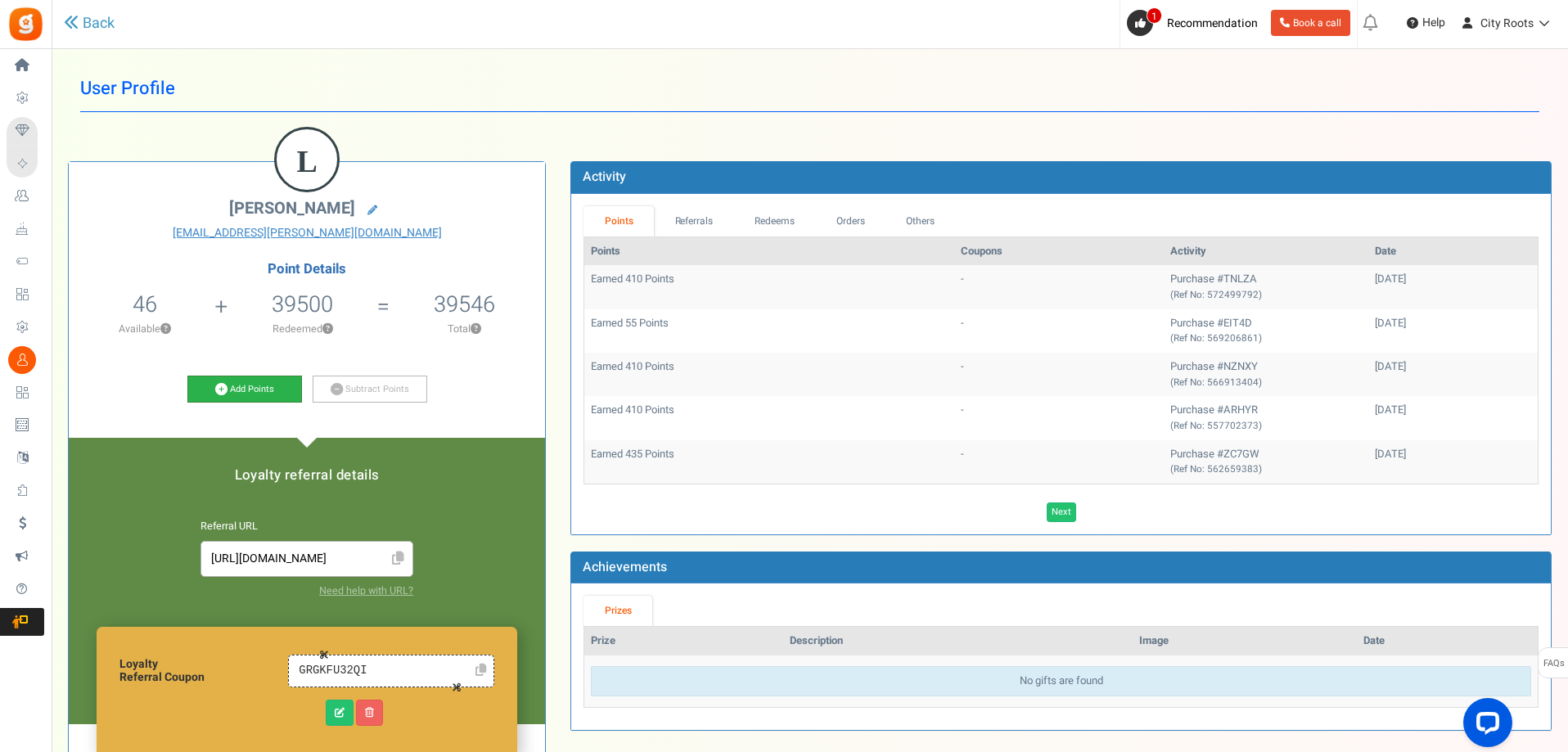
click at [211, 387] on link "Add Points" at bounding box center [245, 389] width 115 height 27
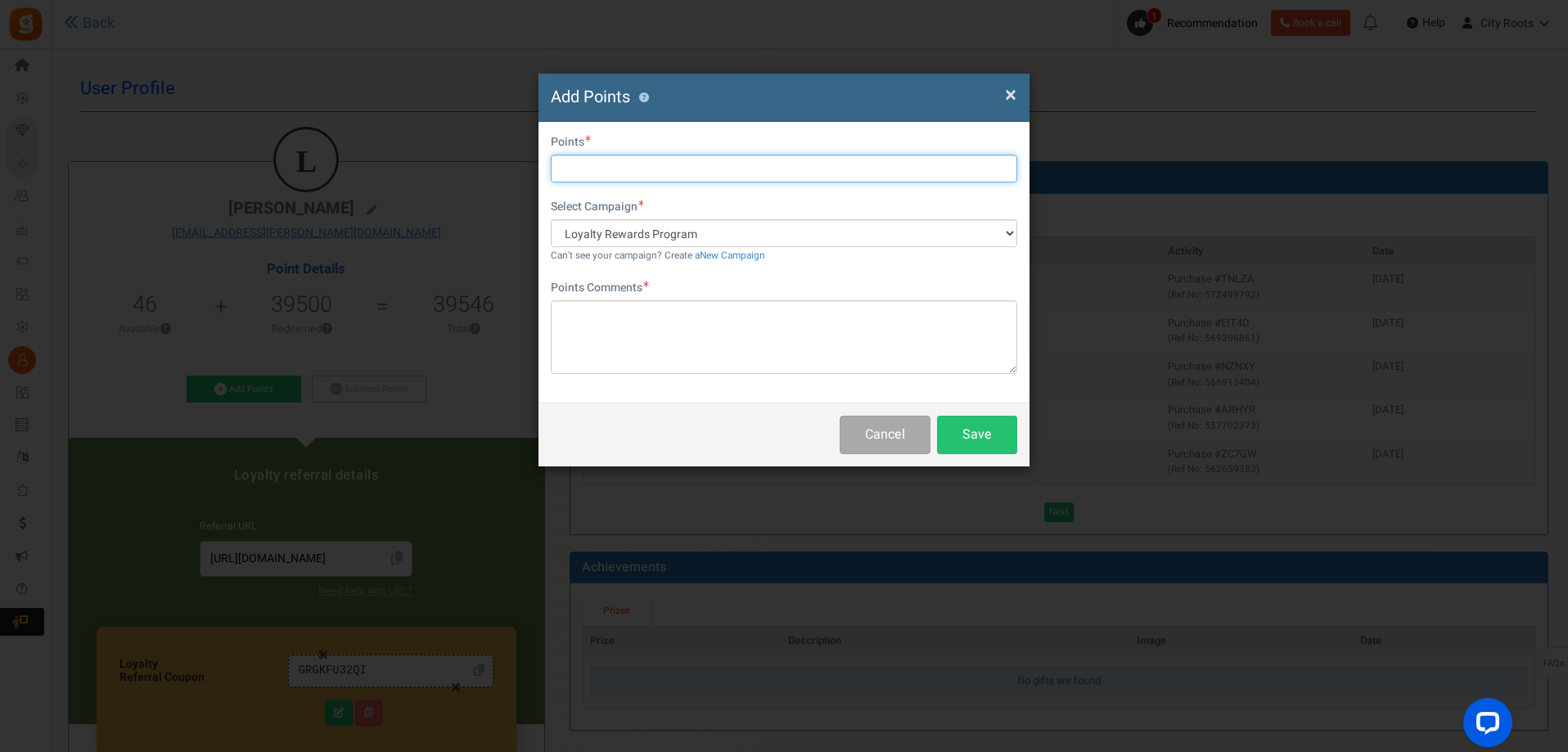
click at [693, 158] on input "text" at bounding box center [784, 169] width 466 height 27
type input "500"
click at [790, 375] on div "First Name Last Name Email [EMAIL_ADDRESS][PERSON_NAME][DOMAIN_NAME] Do you wan…" at bounding box center [784, 262] width 491 height 280
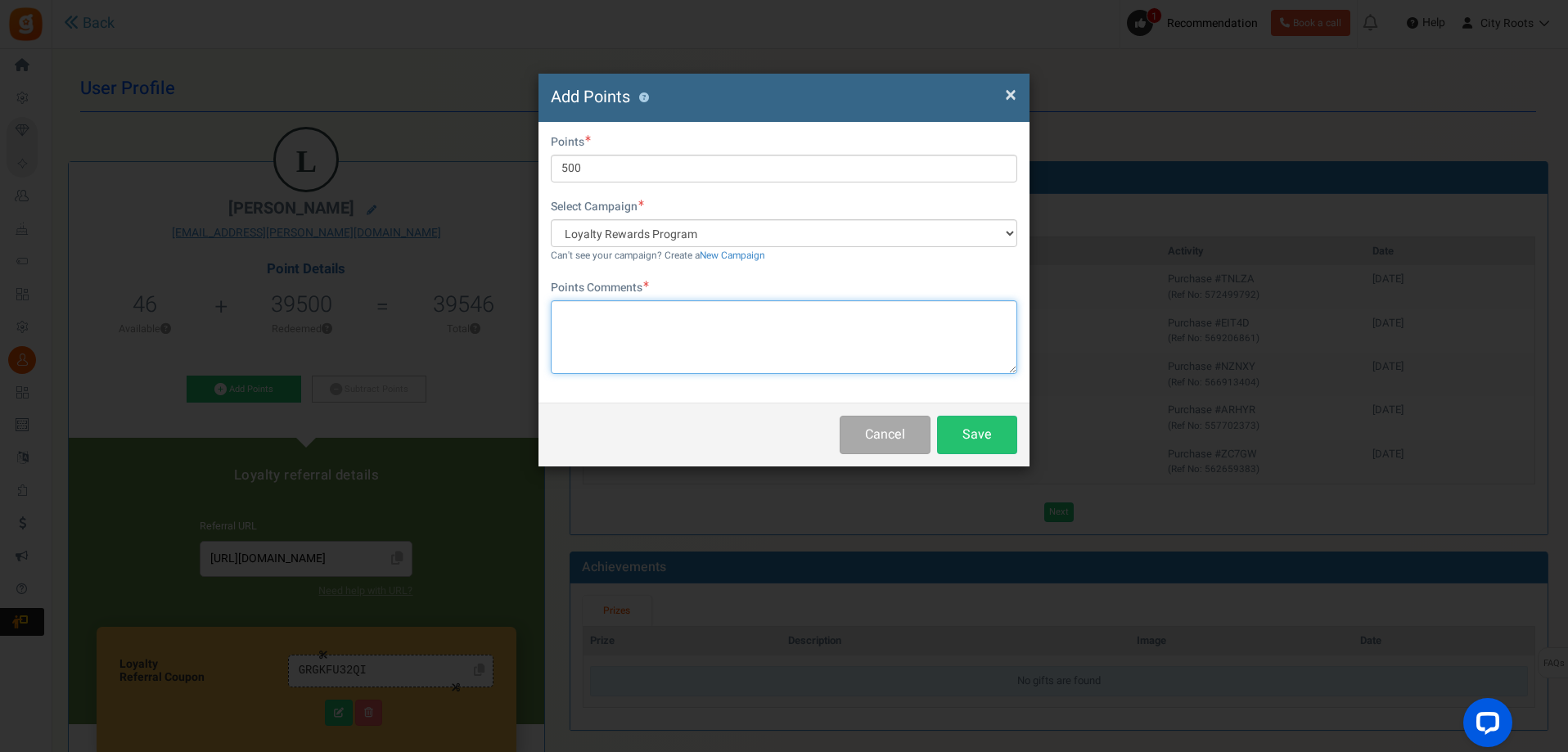
click at [792, 366] on textarea at bounding box center [784, 337] width 466 height 73
type textarea "LATE POINTS"
click at [1020, 454] on div "Cancel Save" at bounding box center [784, 434] width 491 height 64
click at [1001, 435] on button "Save" at bounding box center [978, 435] width 81 height 38
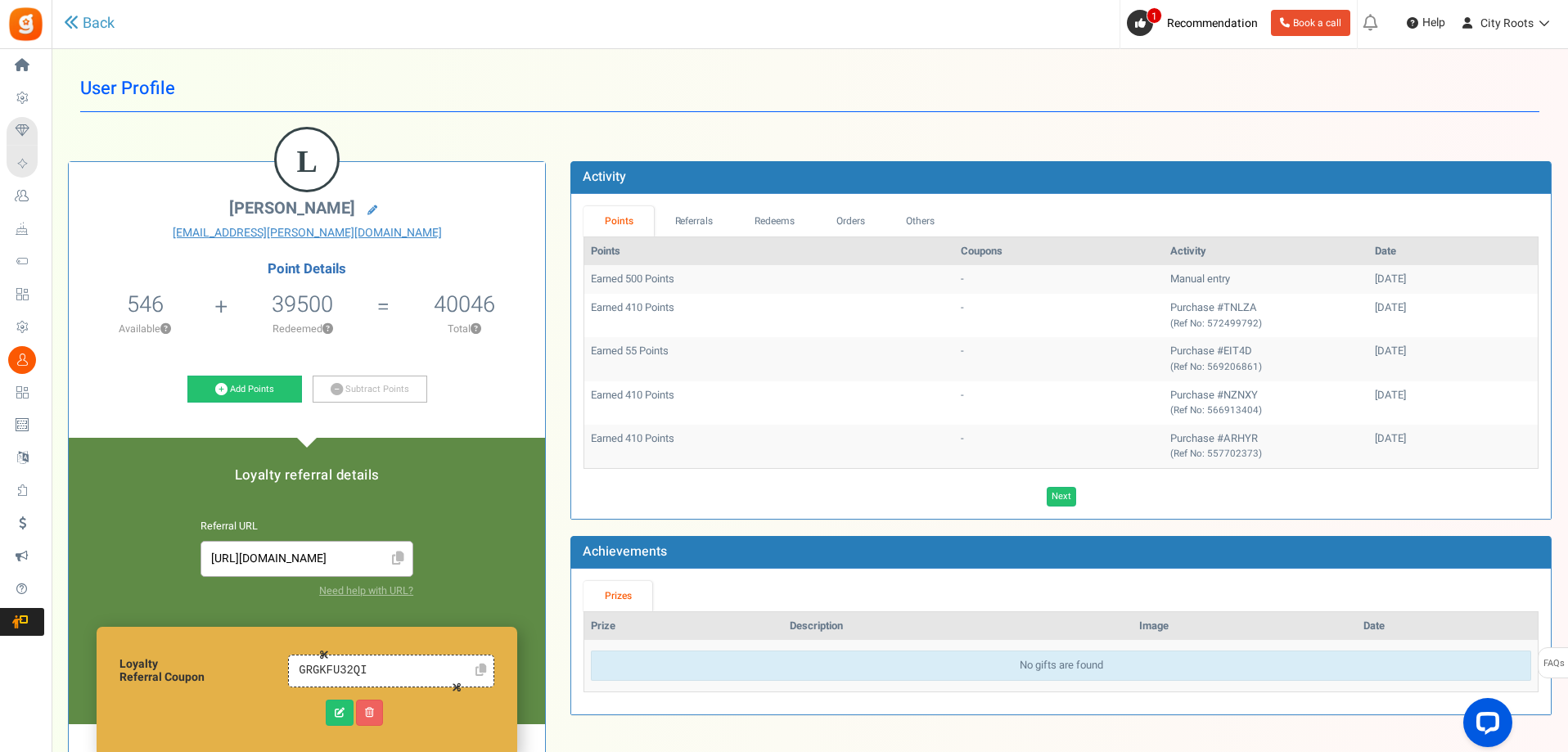
click at [105, 35] on div "Back" at bounding box center [338, 24] width 549 height 48
click at [93, 26] on link "Back" at bounding box center [89, 23] width 50 height 21
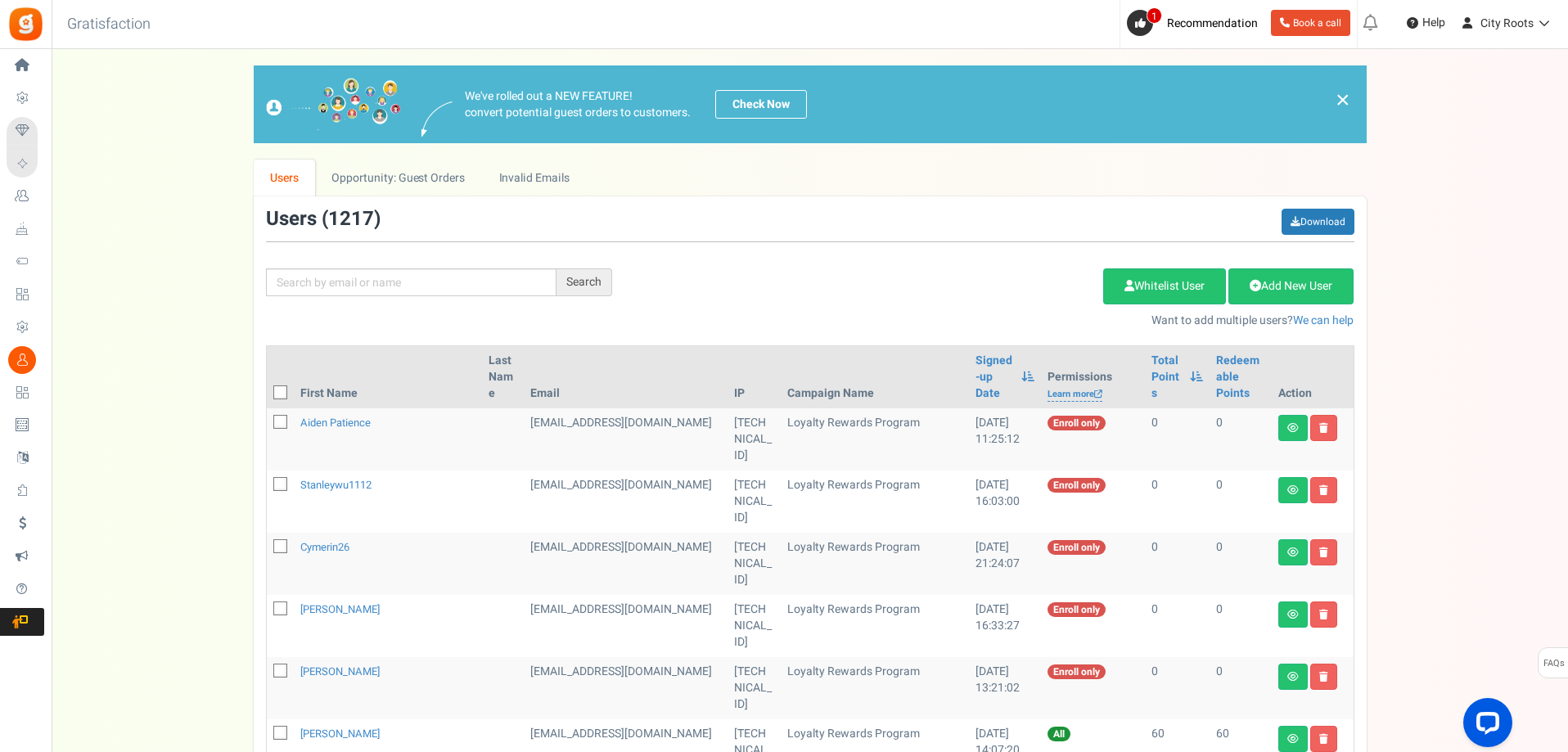
click at [426, 300] on div "Search Add Etsy Order Delete Selected Users Import Users Spam Protection Subtra…" at bounding box center [810, 268] width 1113 height 120
click at [432, 289] on input "text" at bounding box center [411, 282] width 291 height 27
type input "JORDAN"
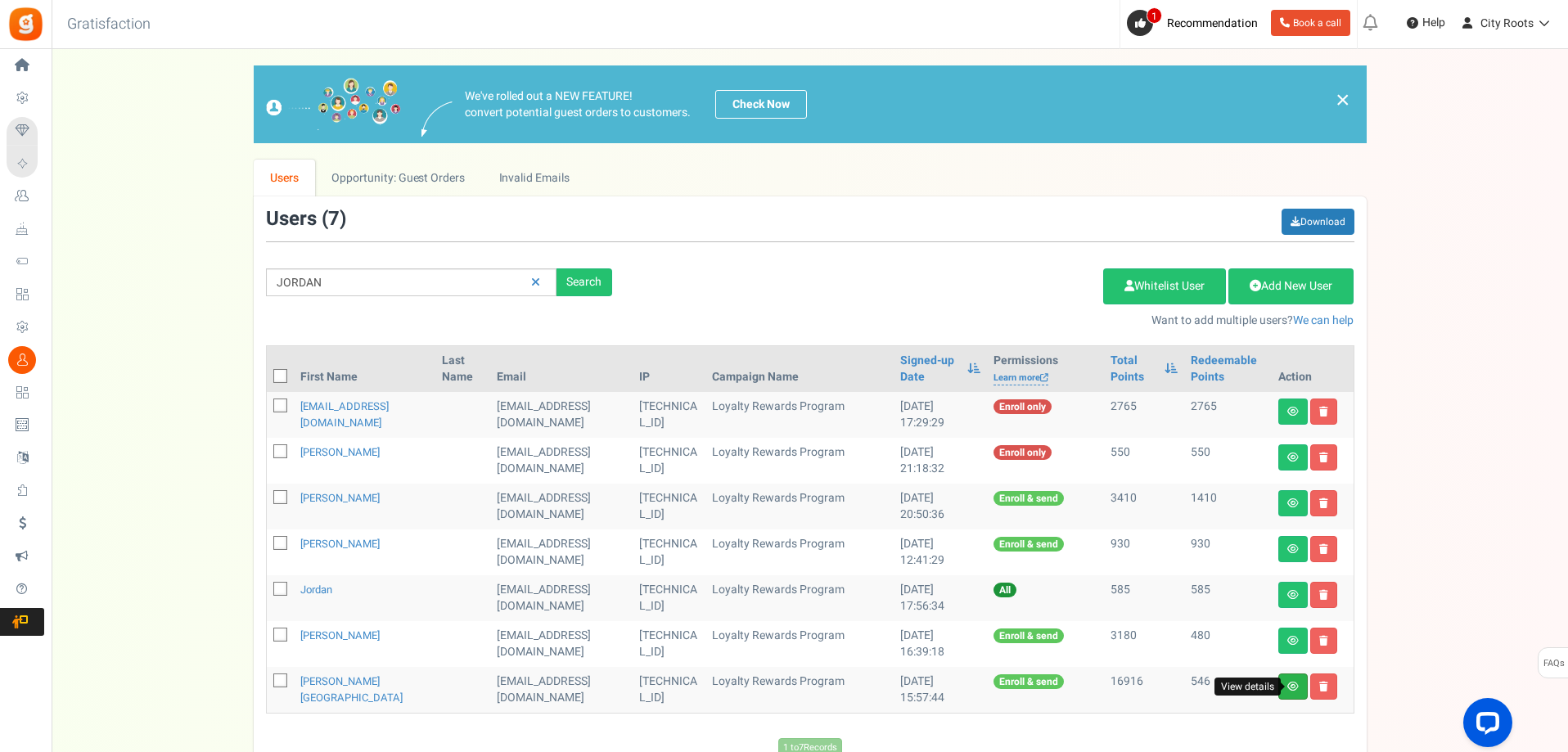
click at [1288, 687] on icon at bounding box center [1293, 686] width 12 height 10
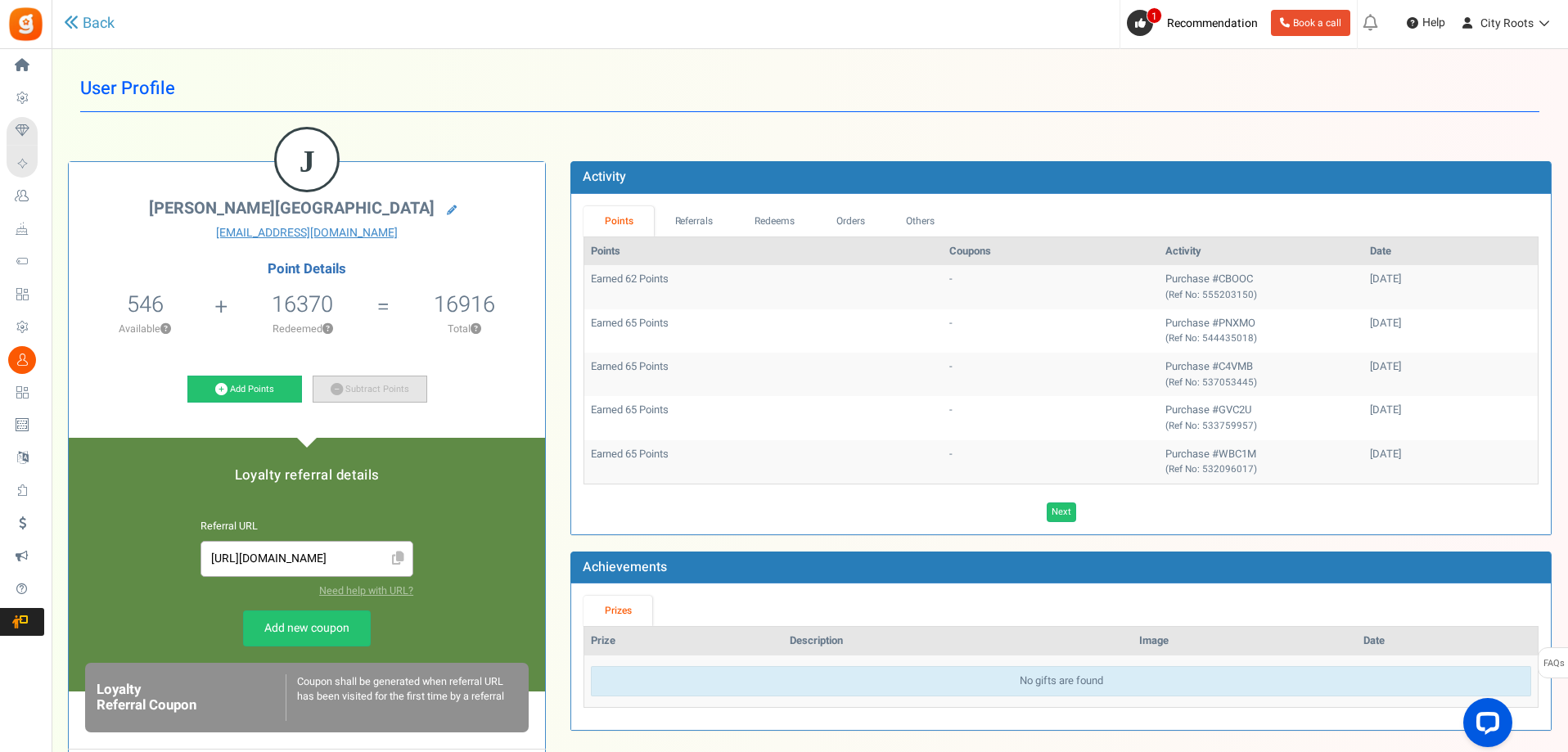
click at [355, 394] on link "Subtract Points" at bounding box center [369, 389] width 115 height 27
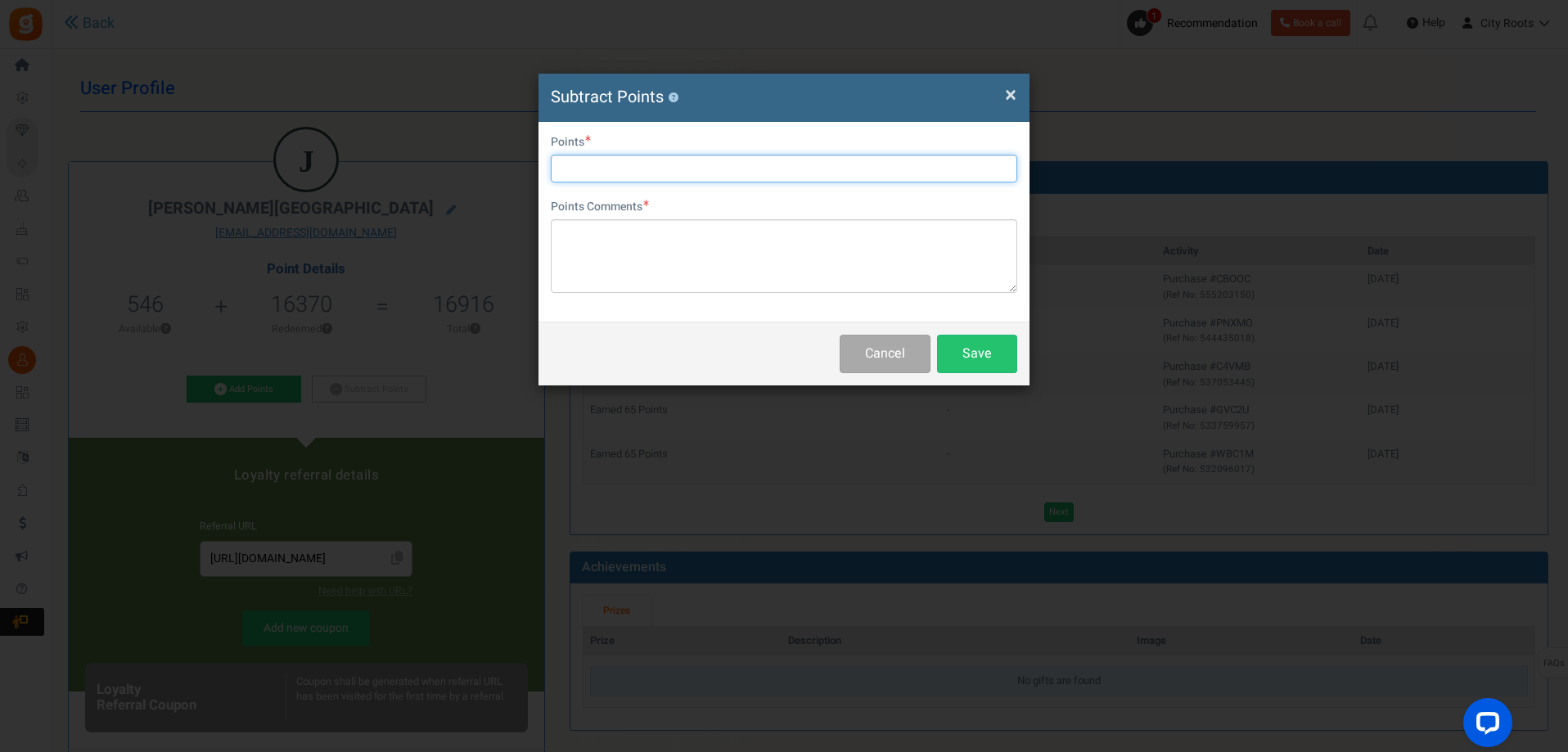
click at [765, 165] on input "text" at bounding box center [784, 169] width 466 height 27
type input "546"
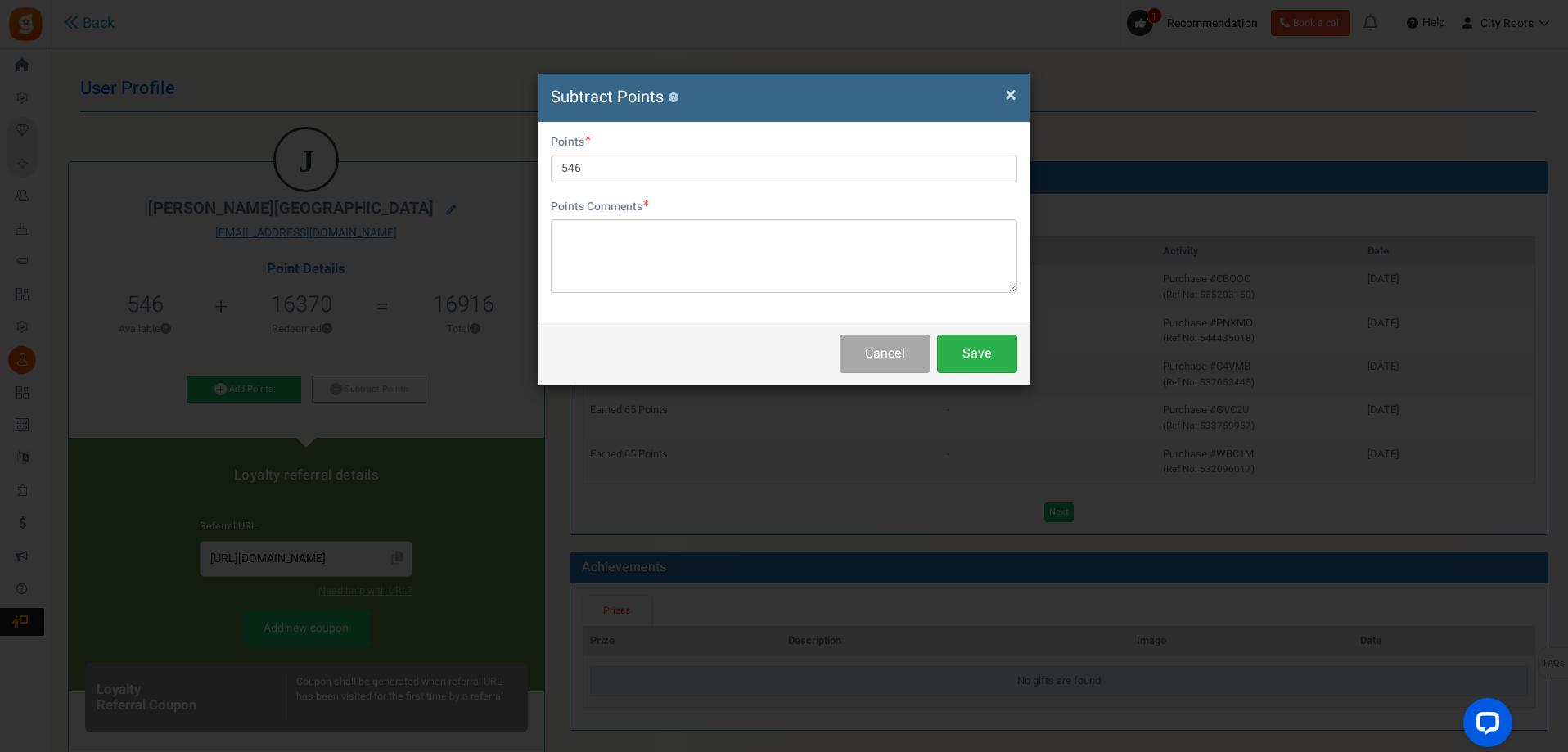
click at [992, 359] on button "Save" at bounding box center [978, 354] width 81 height 38
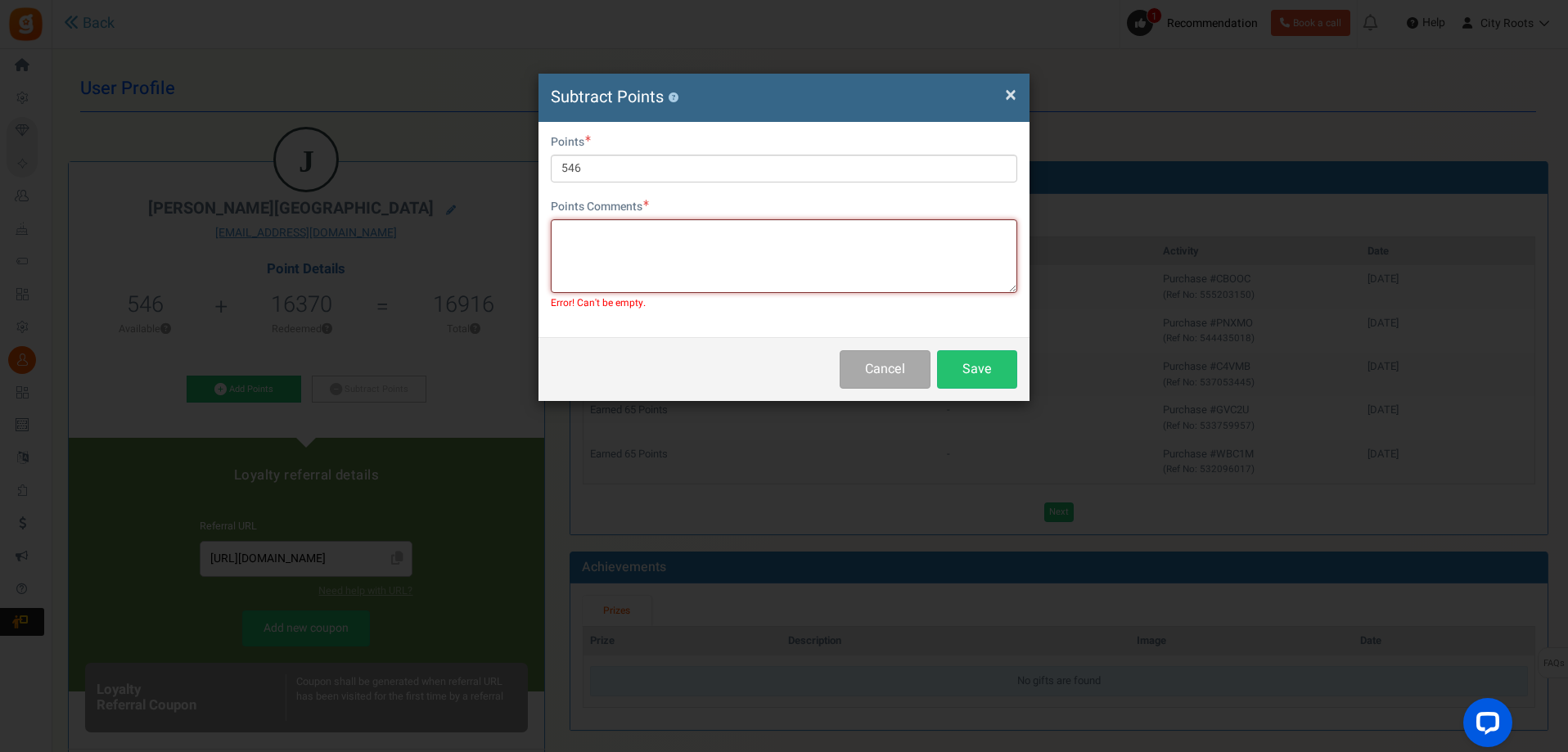
click at [681, 264] on textarea at bounding box center [784, 256] width 466 height 73
type textarea "USED"
click at [966, 372] on button "Save" at bounding box center [978, 369] width 81 height 38
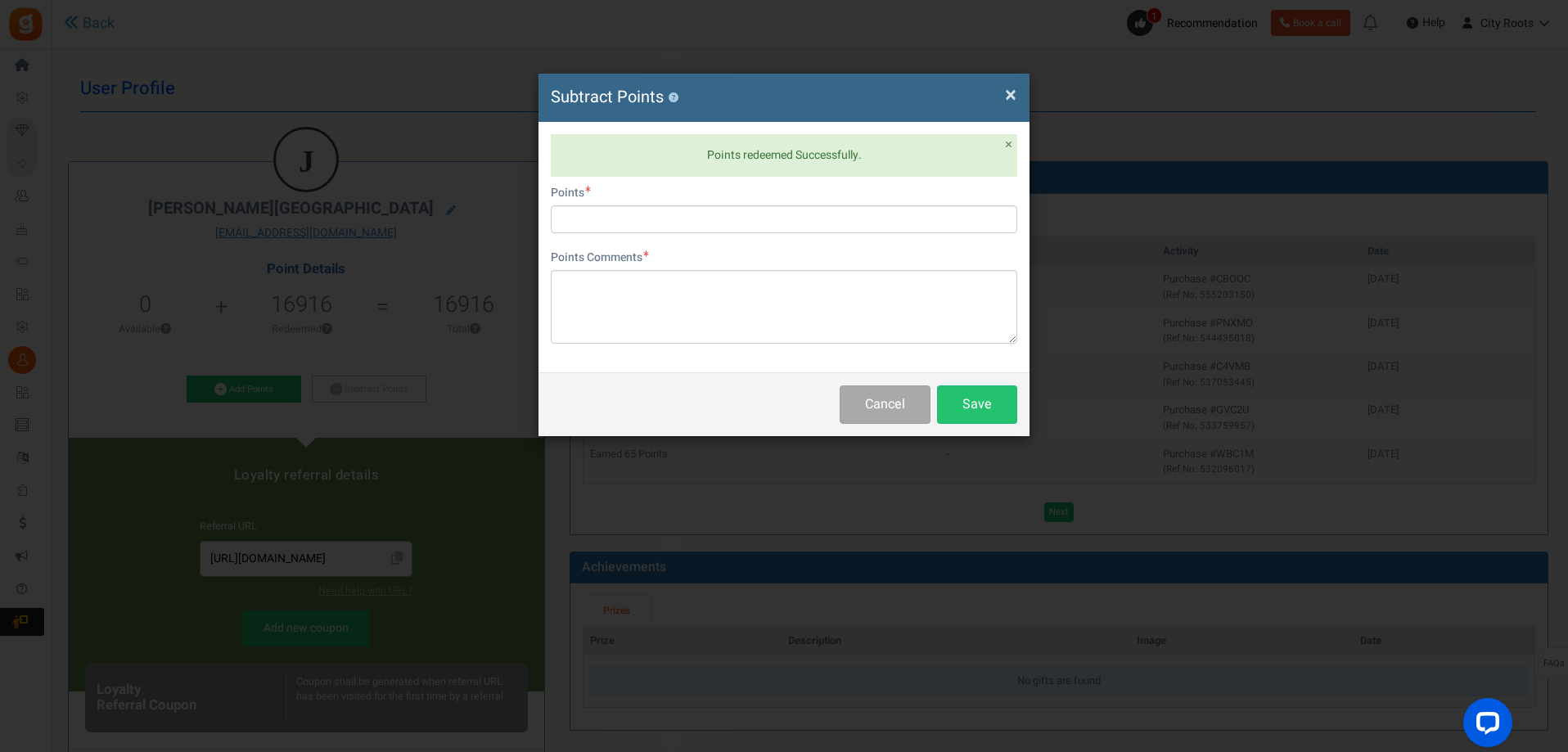
click at [437, 338] on div "× Close Subtract Points ? Points redeemed Successfully. × Close User Email [EMA…" at bounding box center [784, 376] width 1568 height 752
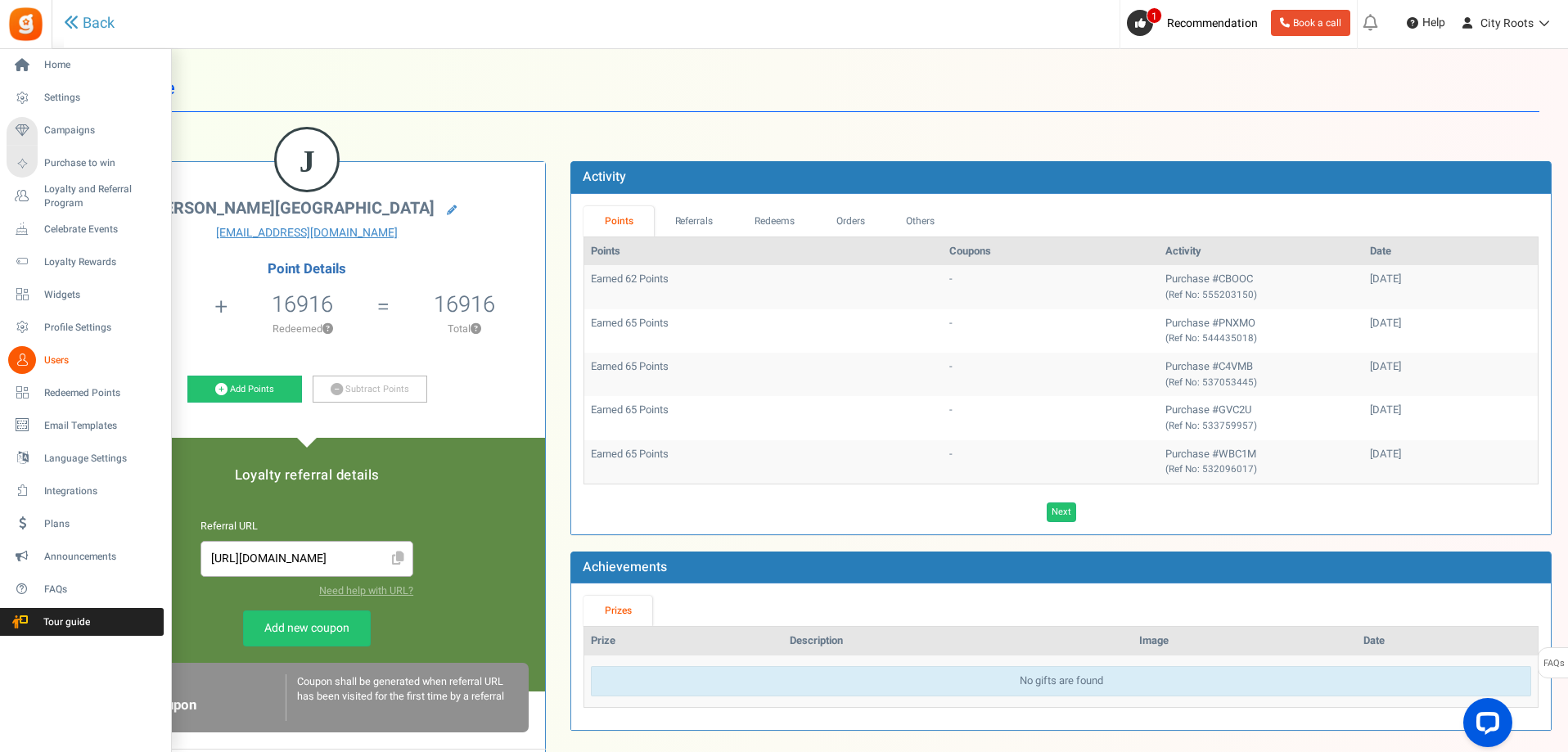
click at [47, 357] on span "Users" at bounding box center [101, 360] width 115 height 14
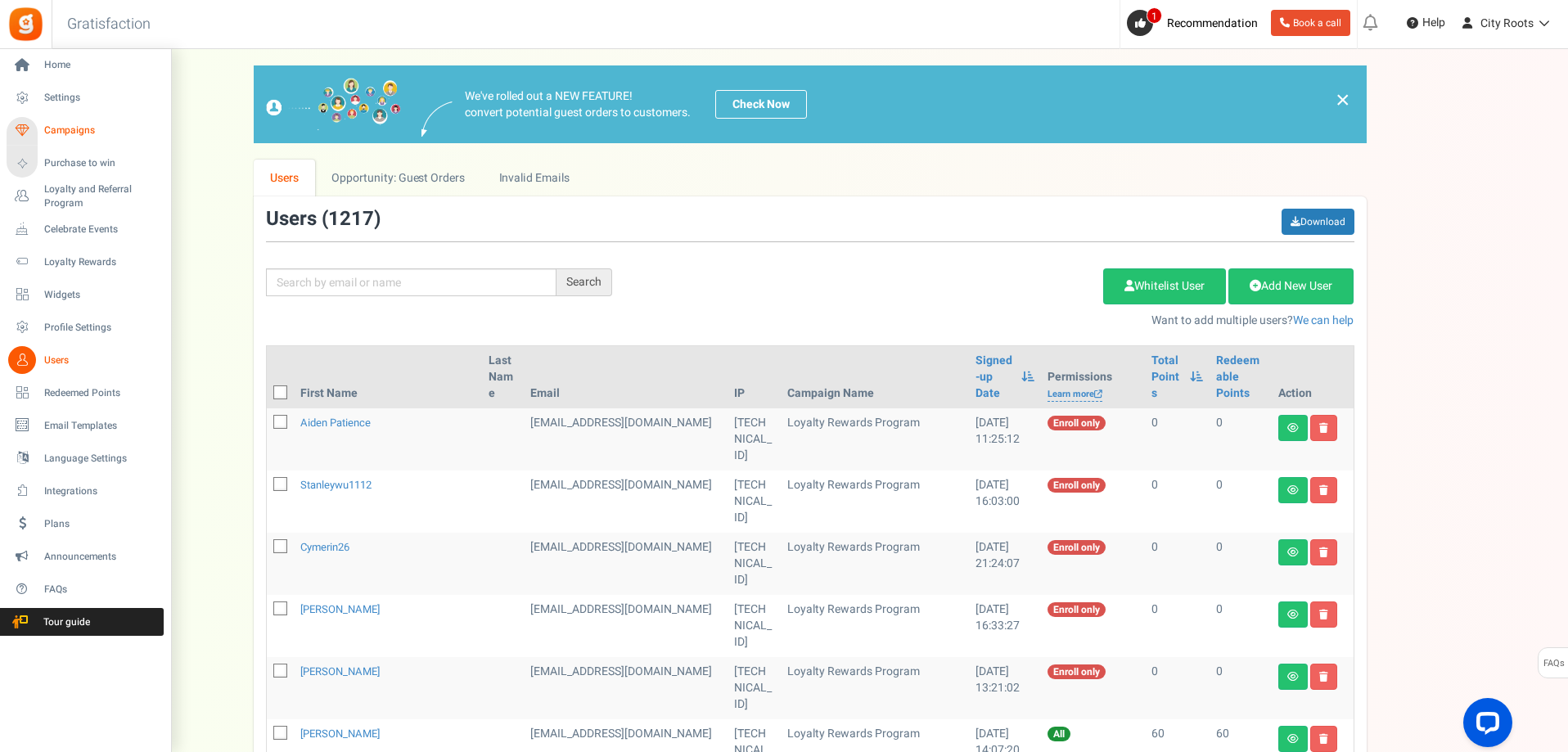
click at [83, 136] on span "Campaigns" at bounding box center [101, 130] width 115 height 14
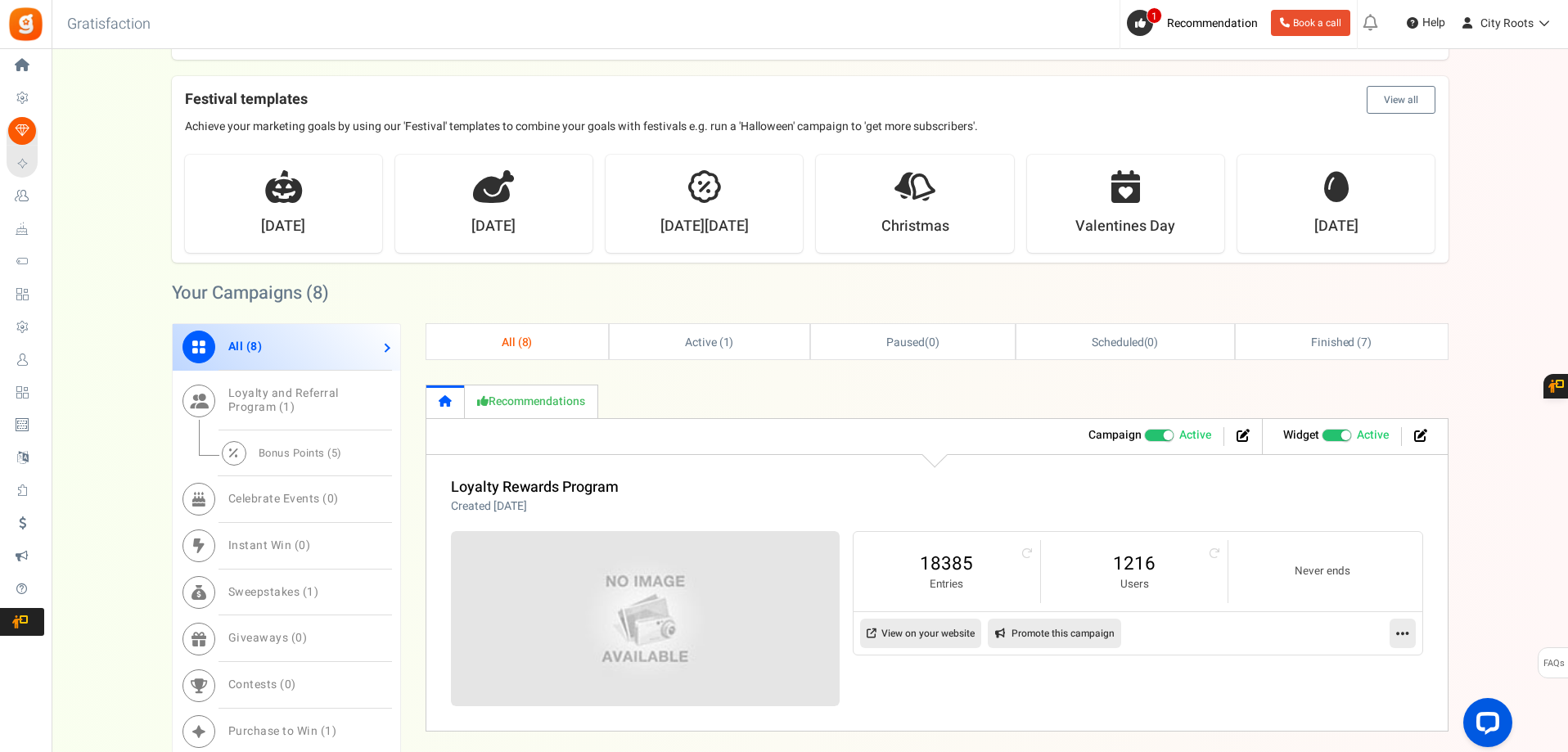
scroll to position [572, 0]
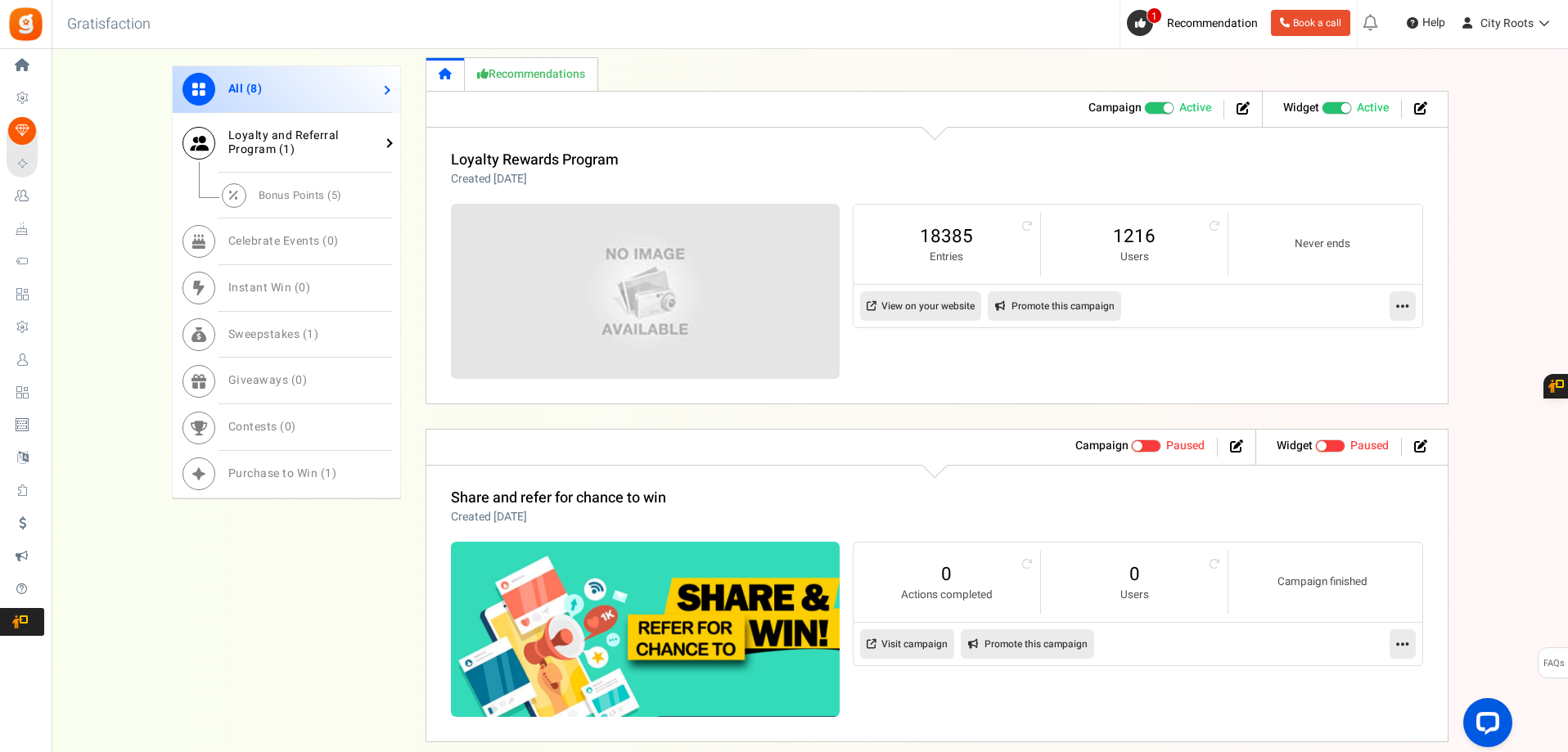
click at [315, 134] on span "Loyalty and Referral Program ( 1 )" at bounding box center [283, 142] width 111 height 31
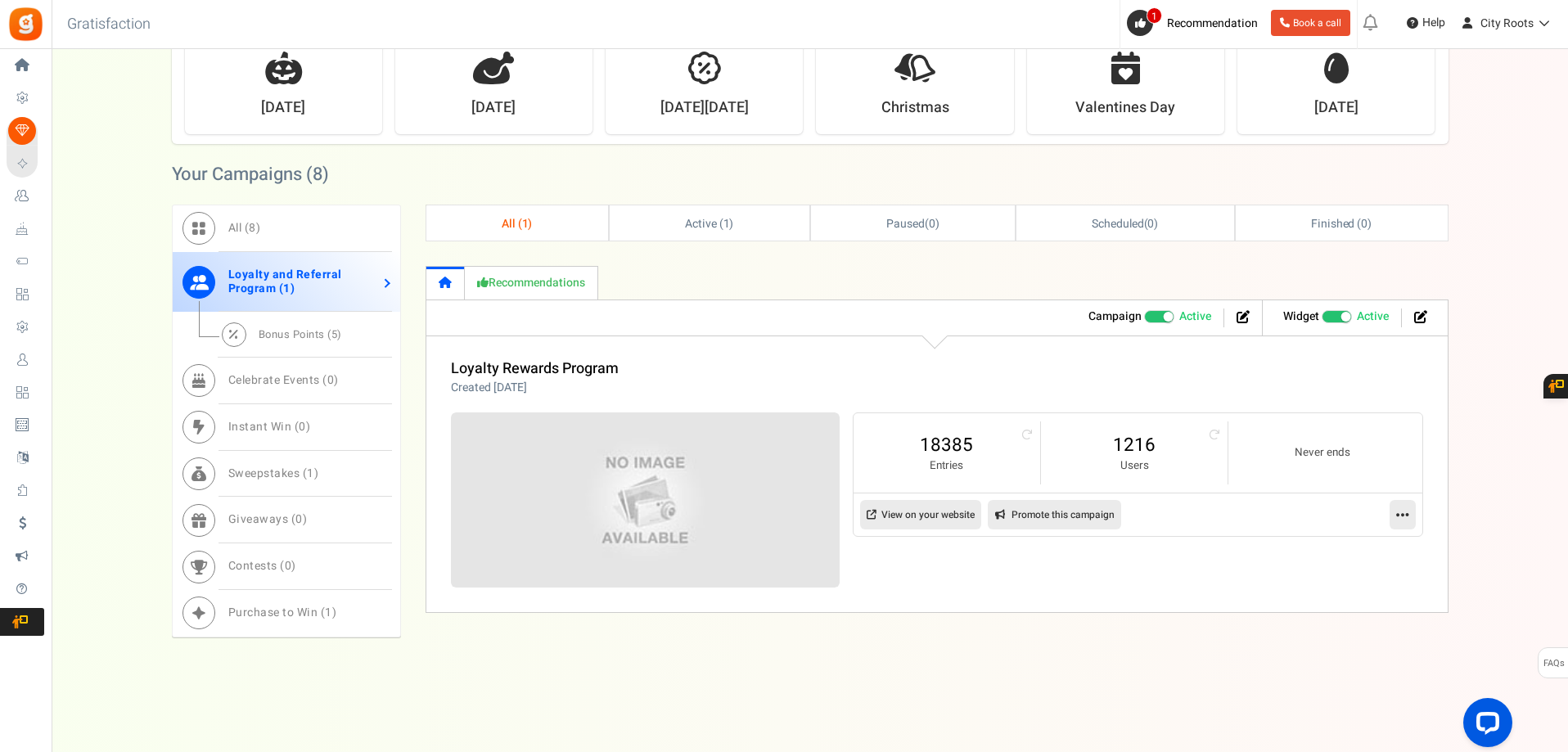
scroll to position [364, 0]
click at [506, 636] on div "All ( 1 ) Active ( 1 ) Paused ( 0 ) Scheduled ( 0 ) Finished ( 0 ) Check now Wh…" at bounding box center [937, 432] width 1023 height 457
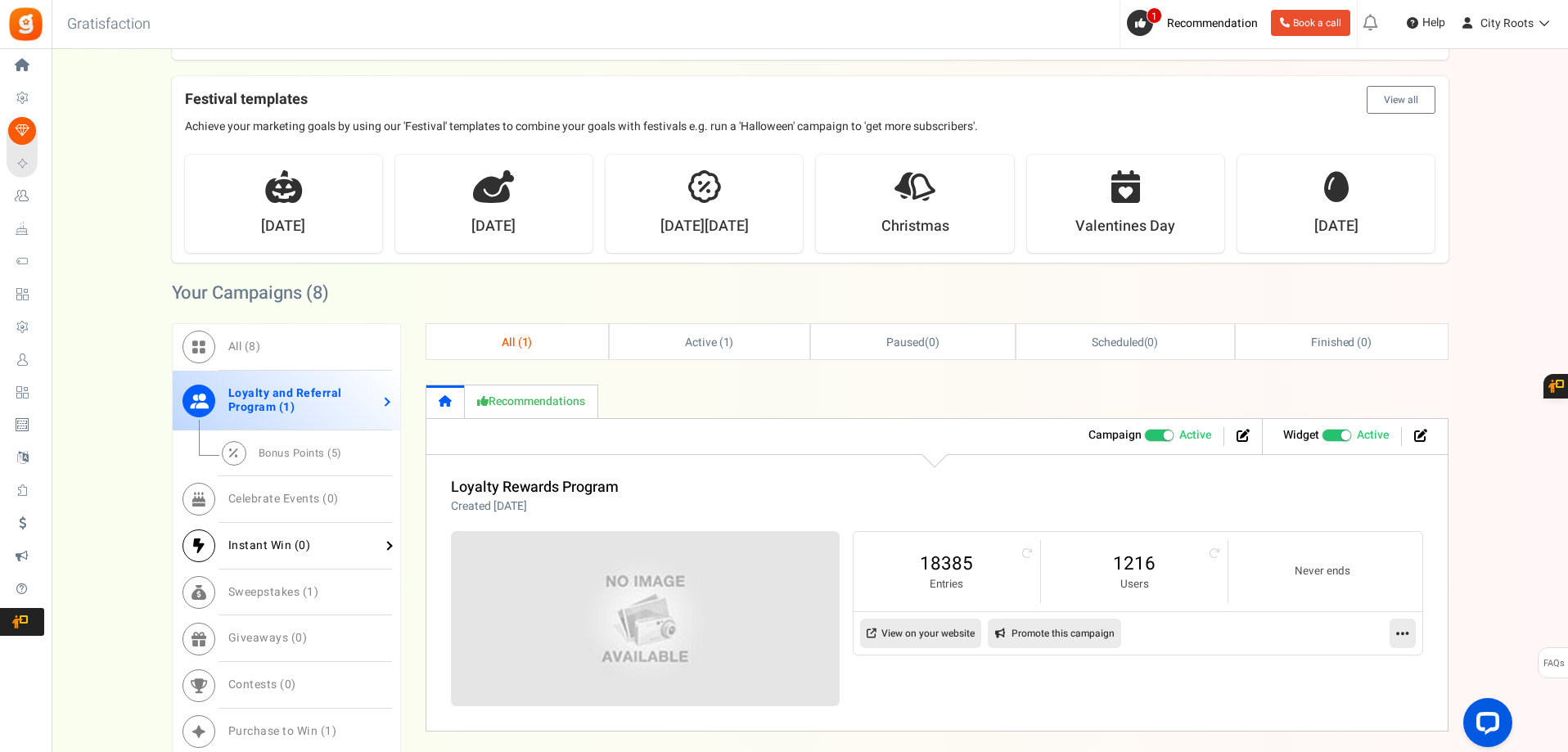
scroll to position [0, 0]
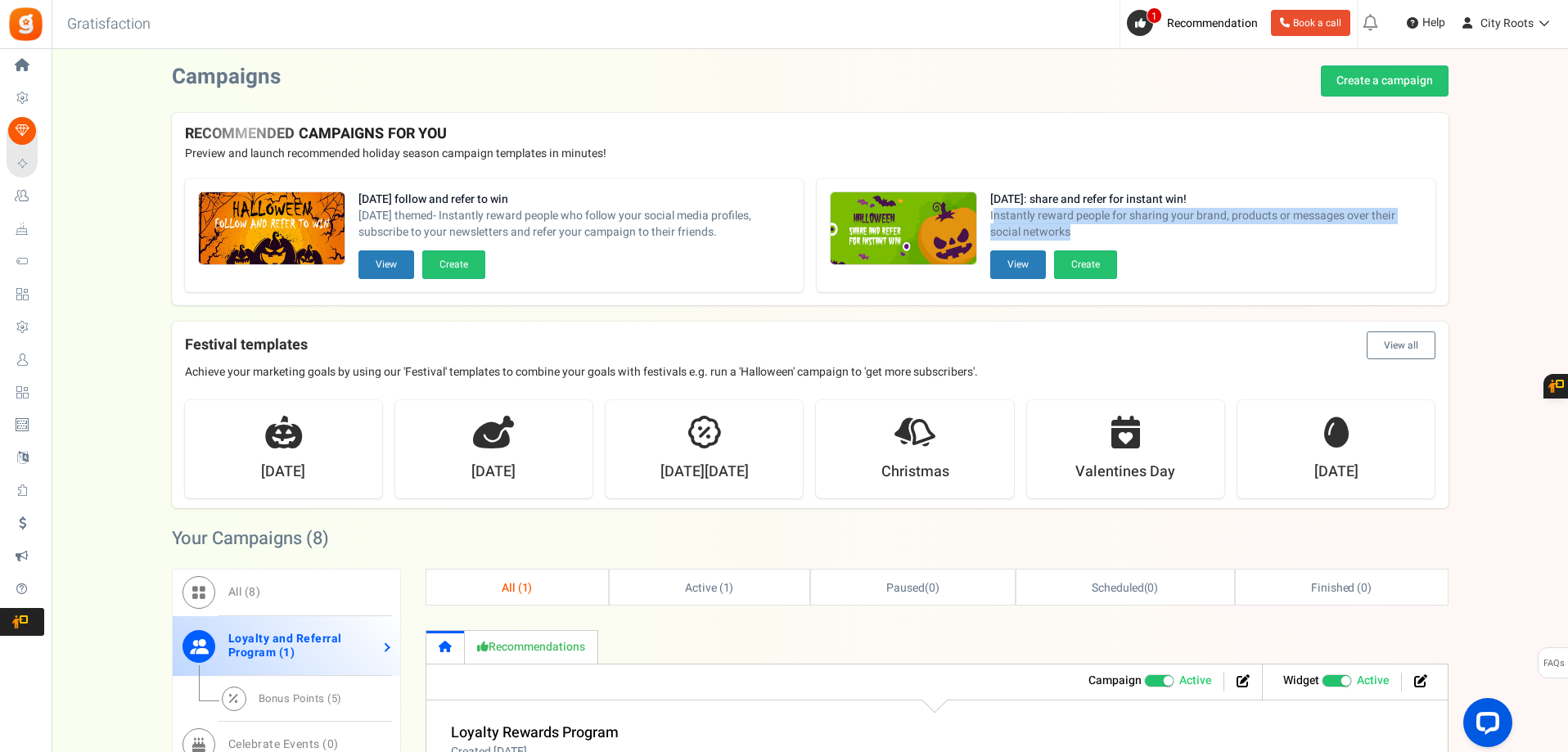
drag, startPoint x: 1091, startPoint y: 234, endPoint x: 995, endPoint y: 209, distance: 99.2
click at [995, 209] on span "Instantly reward people for sharing your brand, products or messages over their…" at bounding box center [1207, 224] width 433 height 33
drag, startPoint x: 1079, startPoint y: 231, endPoint x: 1015, endPoint y: 218, distance: 65.3
click at [1015, 218] on span "Instantly reward people for sharing your brand, products or messages over their…" at bounding box center [1207, 224] width 433 height 33
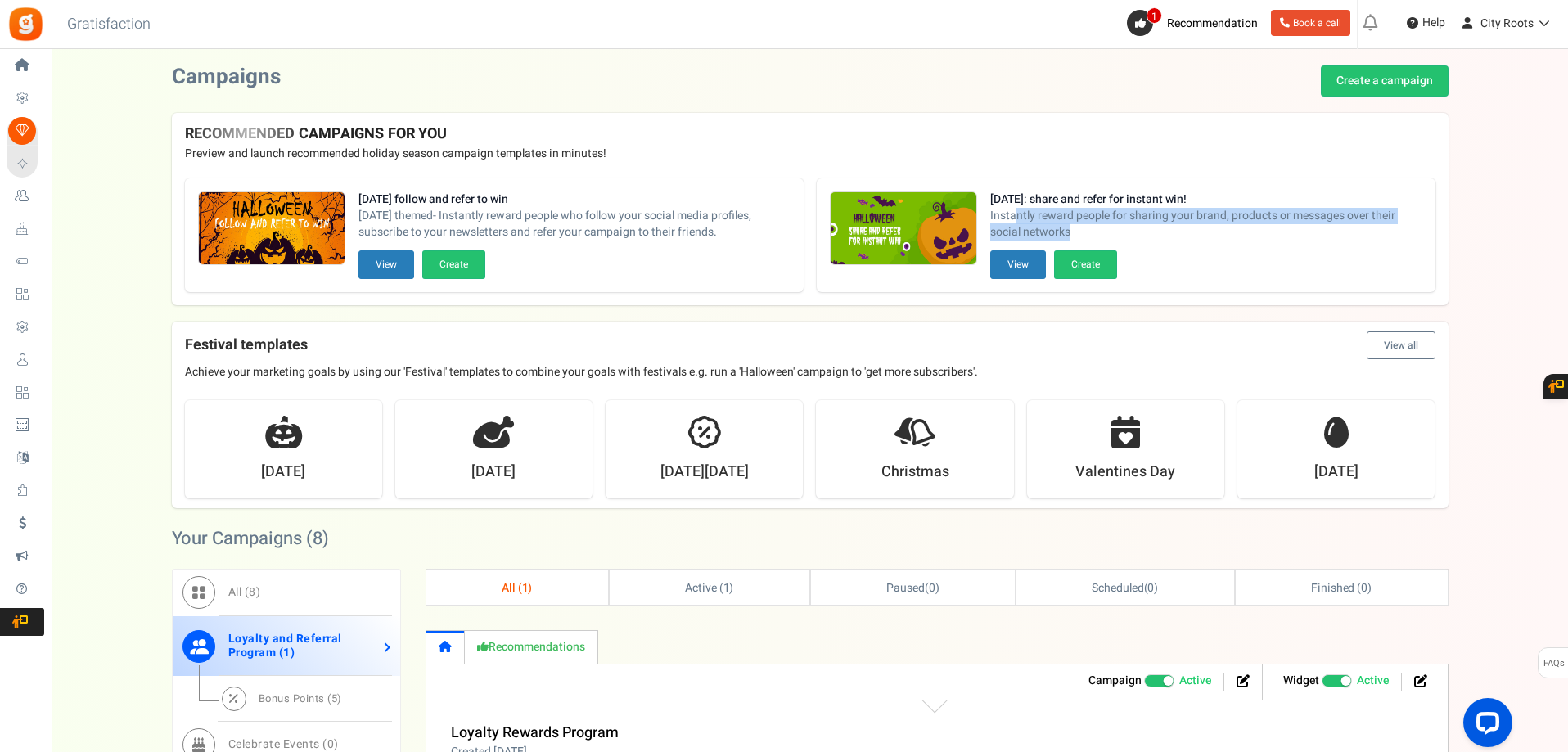
click at [1015, 218] on span "Instantly reward people for sharing your brand, products or messages over their…" at bounding box center [1207, 224] width 433 height 33
click at [1027, 265] on button "View" at bounding box center [1018, 264] width 56 height 28
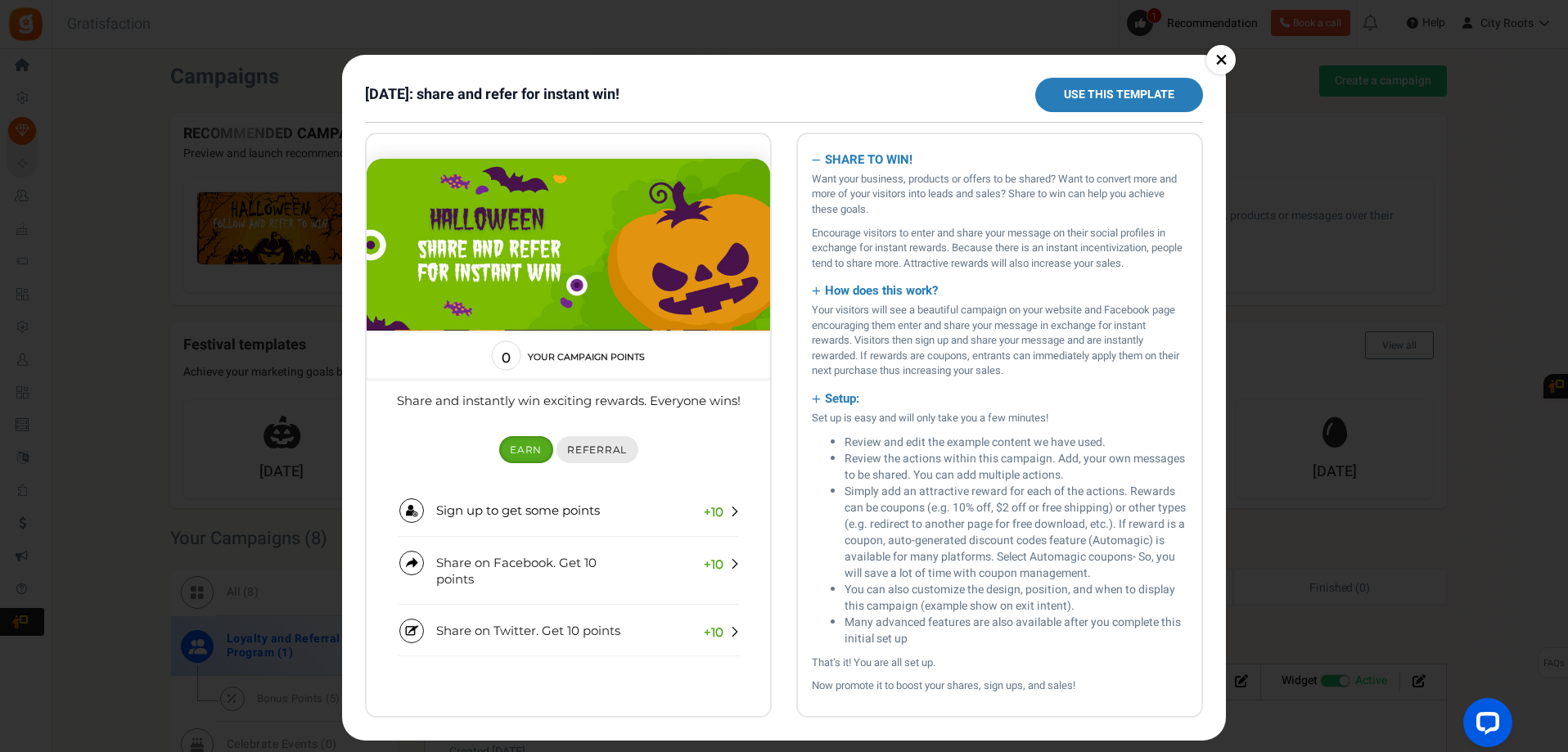
click at [589, 455] on link "Referral" at bounding box center [597, 449] width 82 height 27
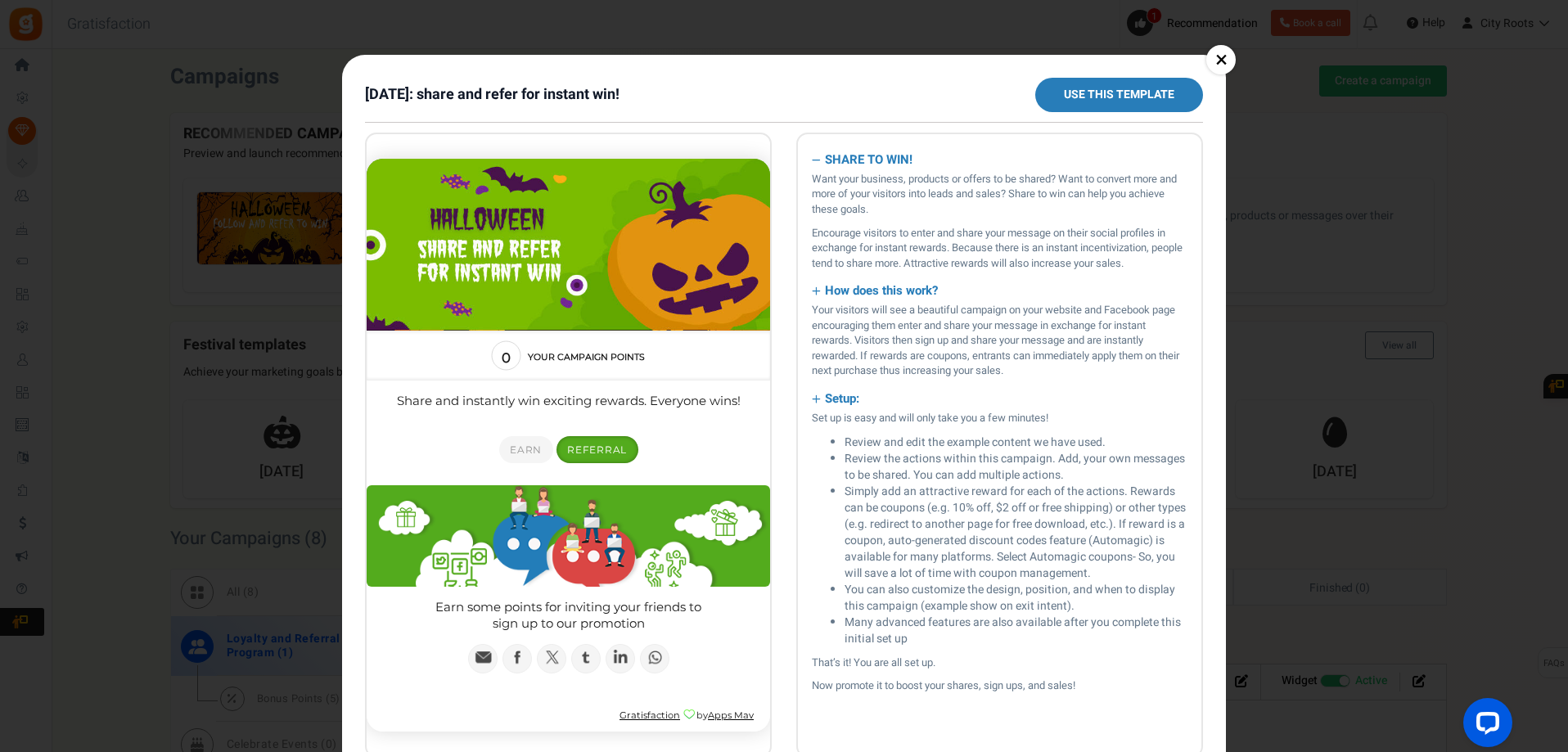
click at [1212, 58] on link "×" at bounding box center [1221, 60] width 29 height 29
